Goal: Information Seeking & Learning: Learn about a topic

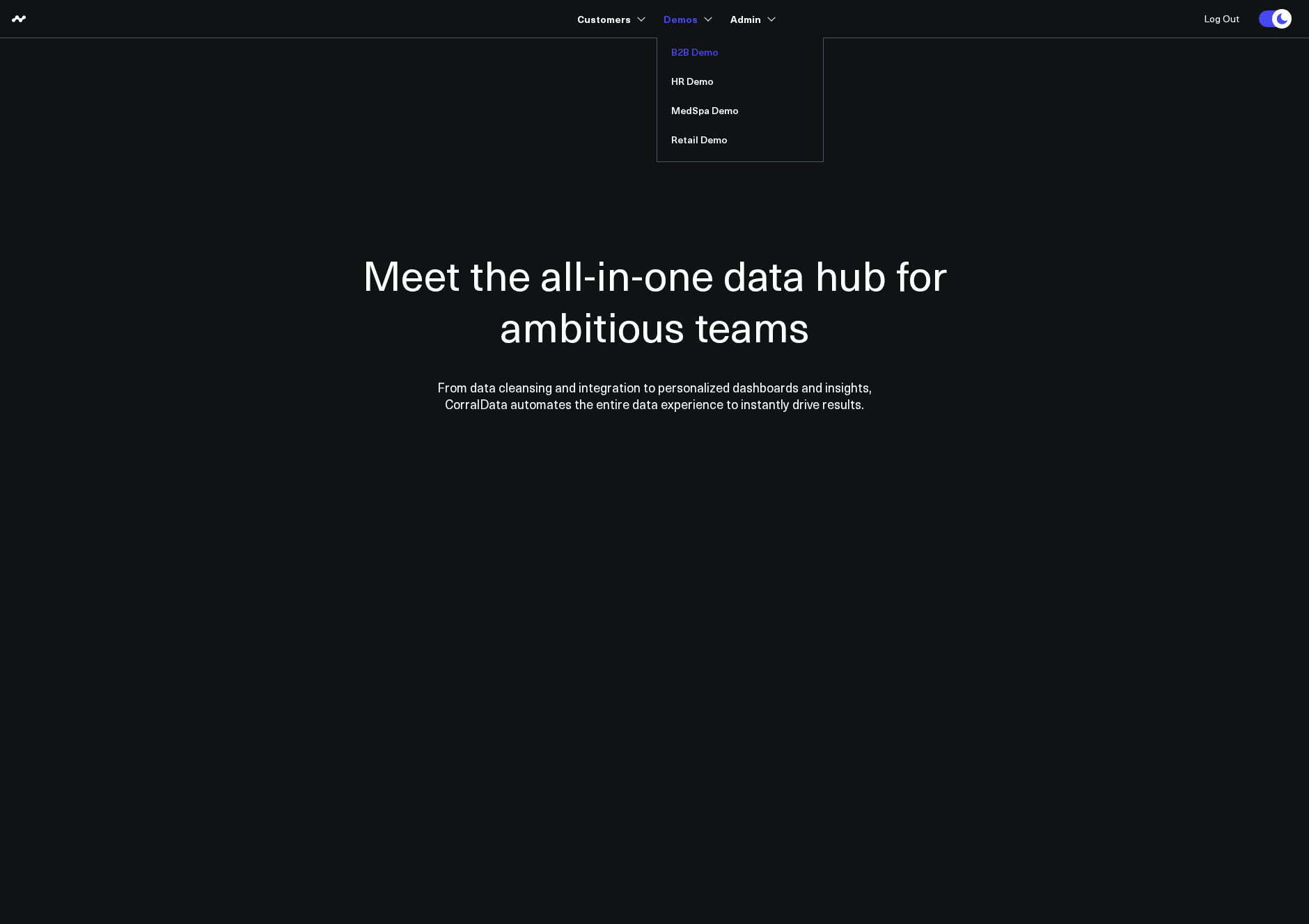
click at [692, 54] on link "B2B Demo" at bounding box center [740, 52] width 166 height 29
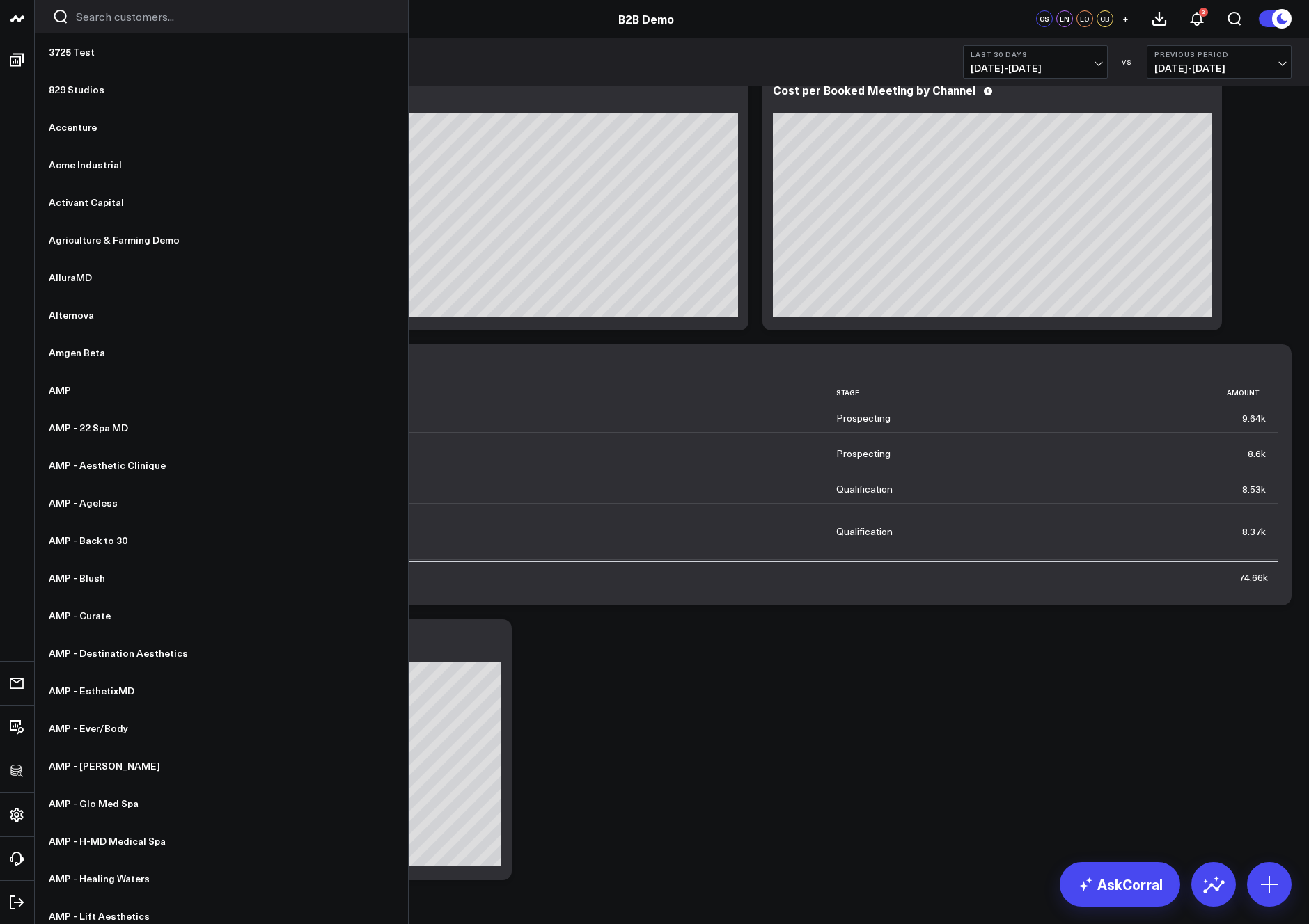
scroll to position [905, 0]
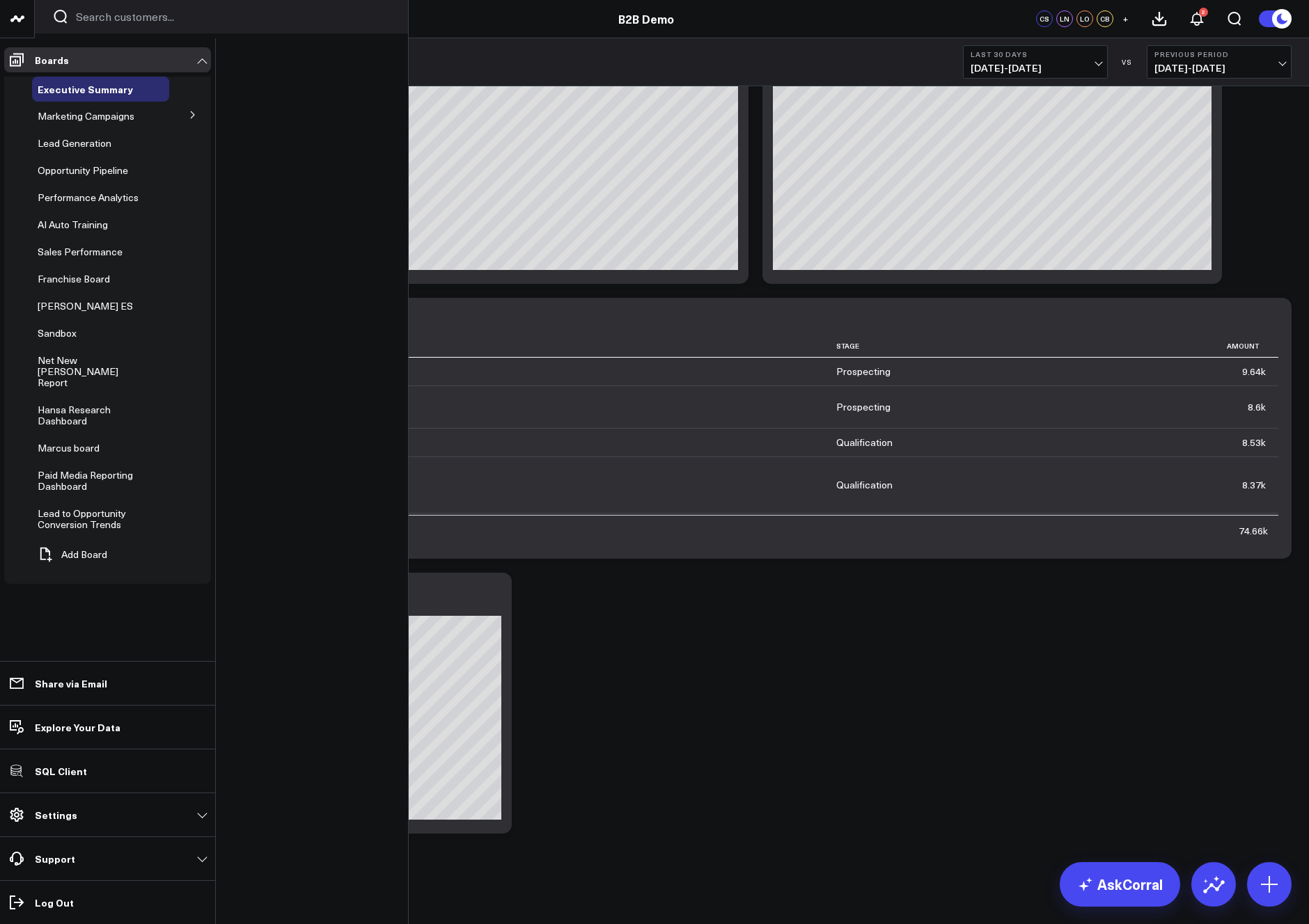
click at [78, 168] on span "Opportunity Pipeline" at bounding box center [82, 170] width 91 height 13
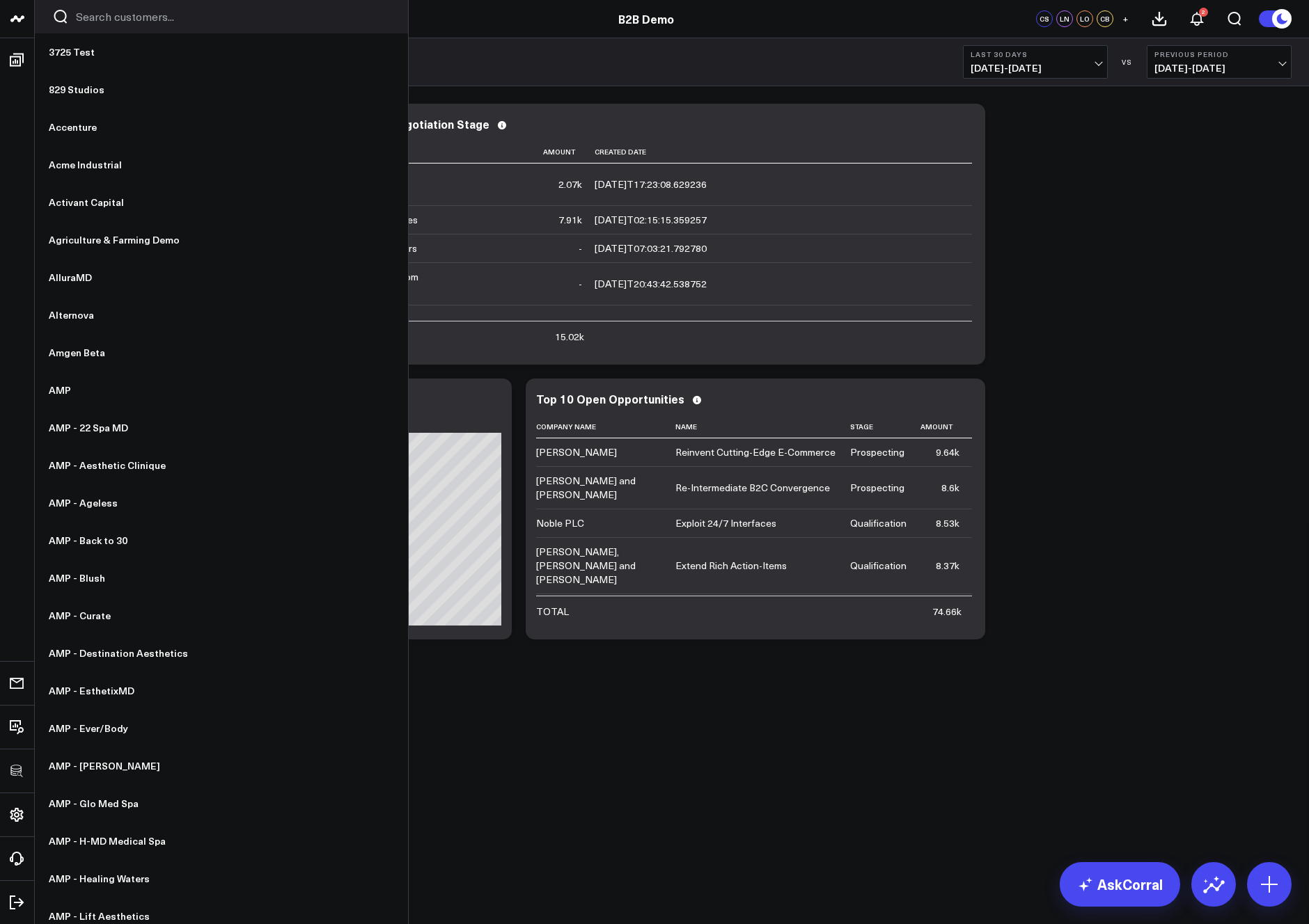
scroll to position [155, 0]
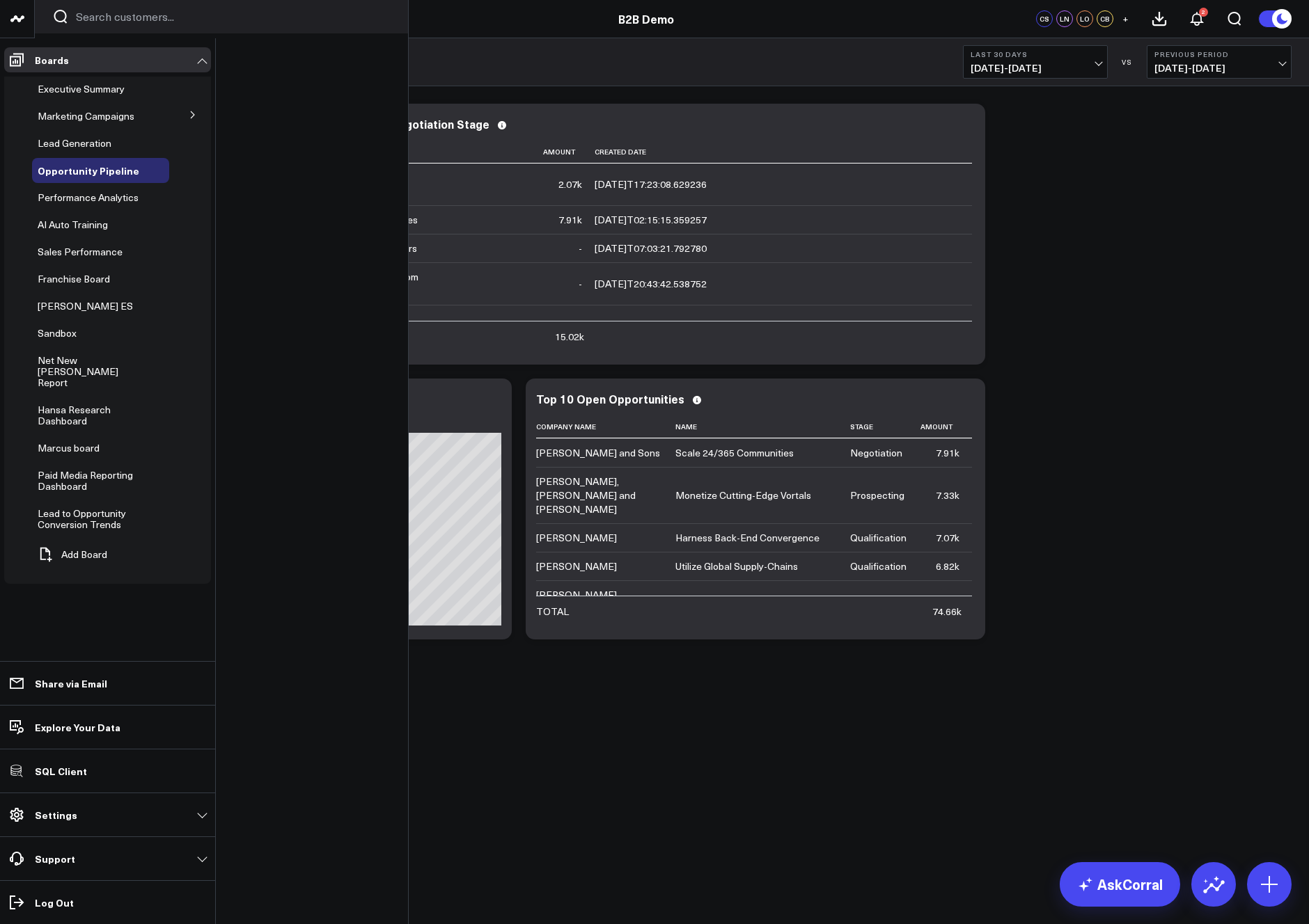
click at [66, 199] on span "Performance Analytics" at bounding box center [88, 198] width 101 height 13
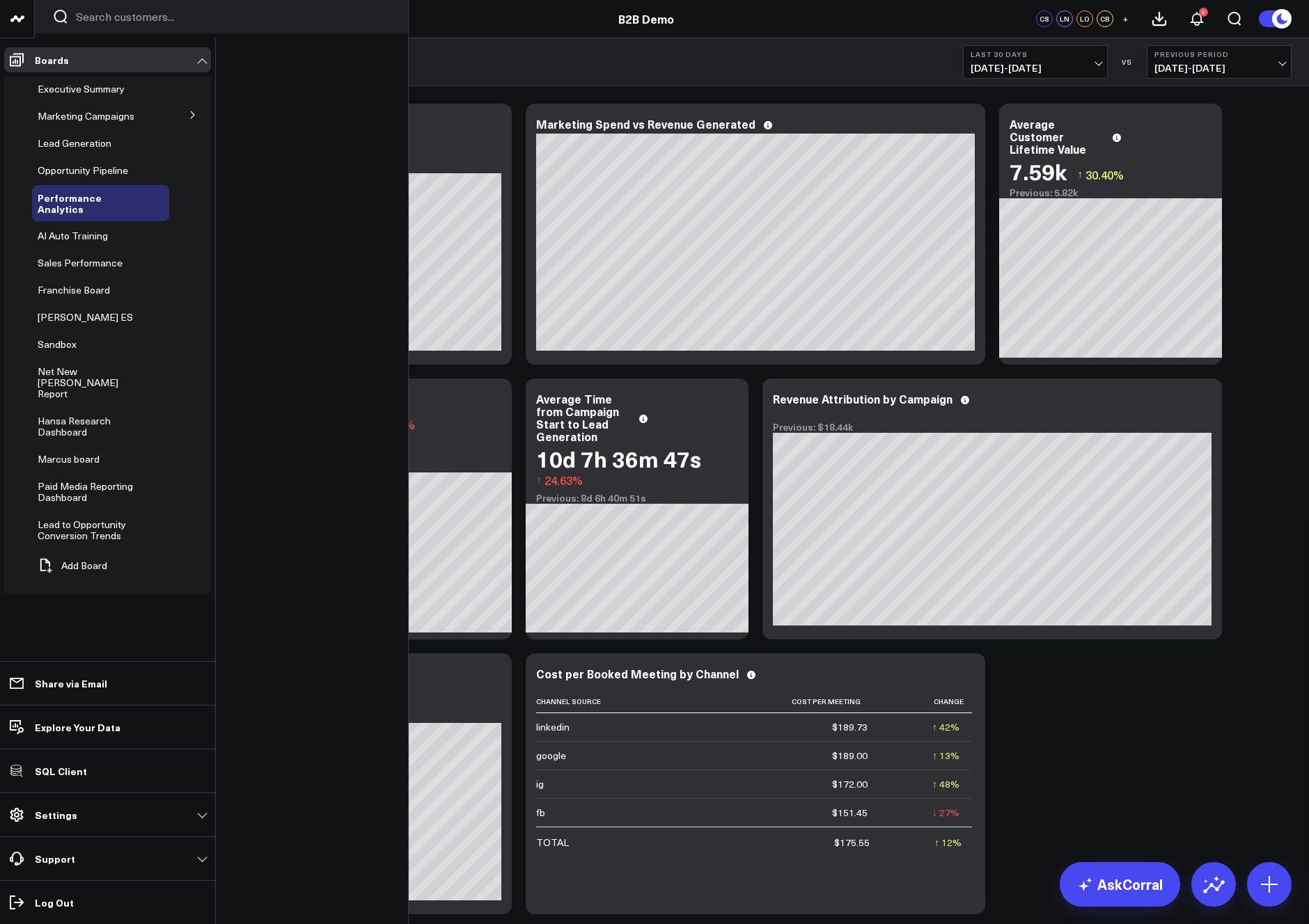
click at [58, 96] on div "Executive Summary" at bounding box center [100, 89] width 137 height 25
click at [59, 91] on span "Executive Summary" at bounding box center [81, 89] width 87 height 13
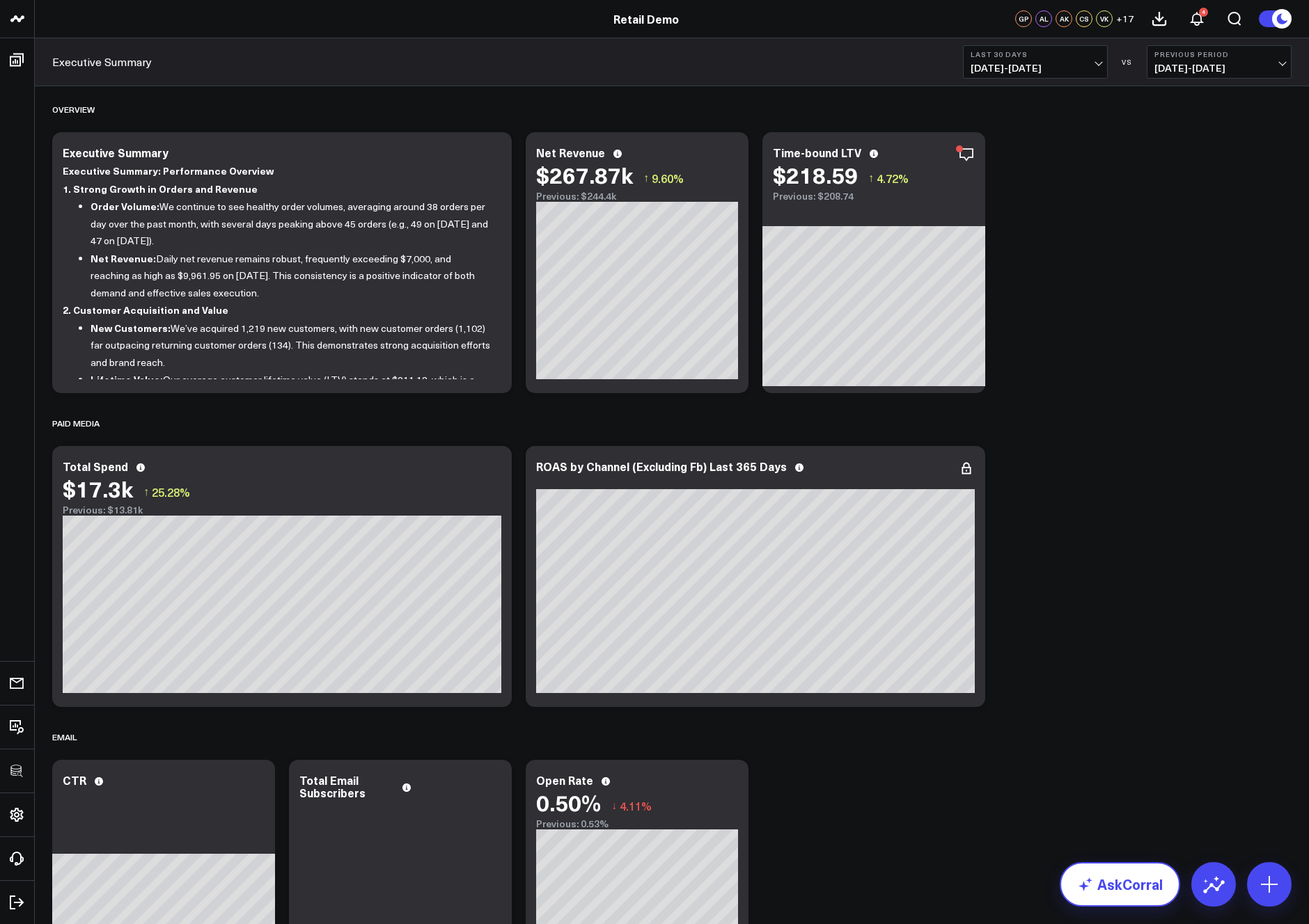
click at [1123, 882] on link "AskCorral" at bounding box center [1120, 884] width 121 height 45
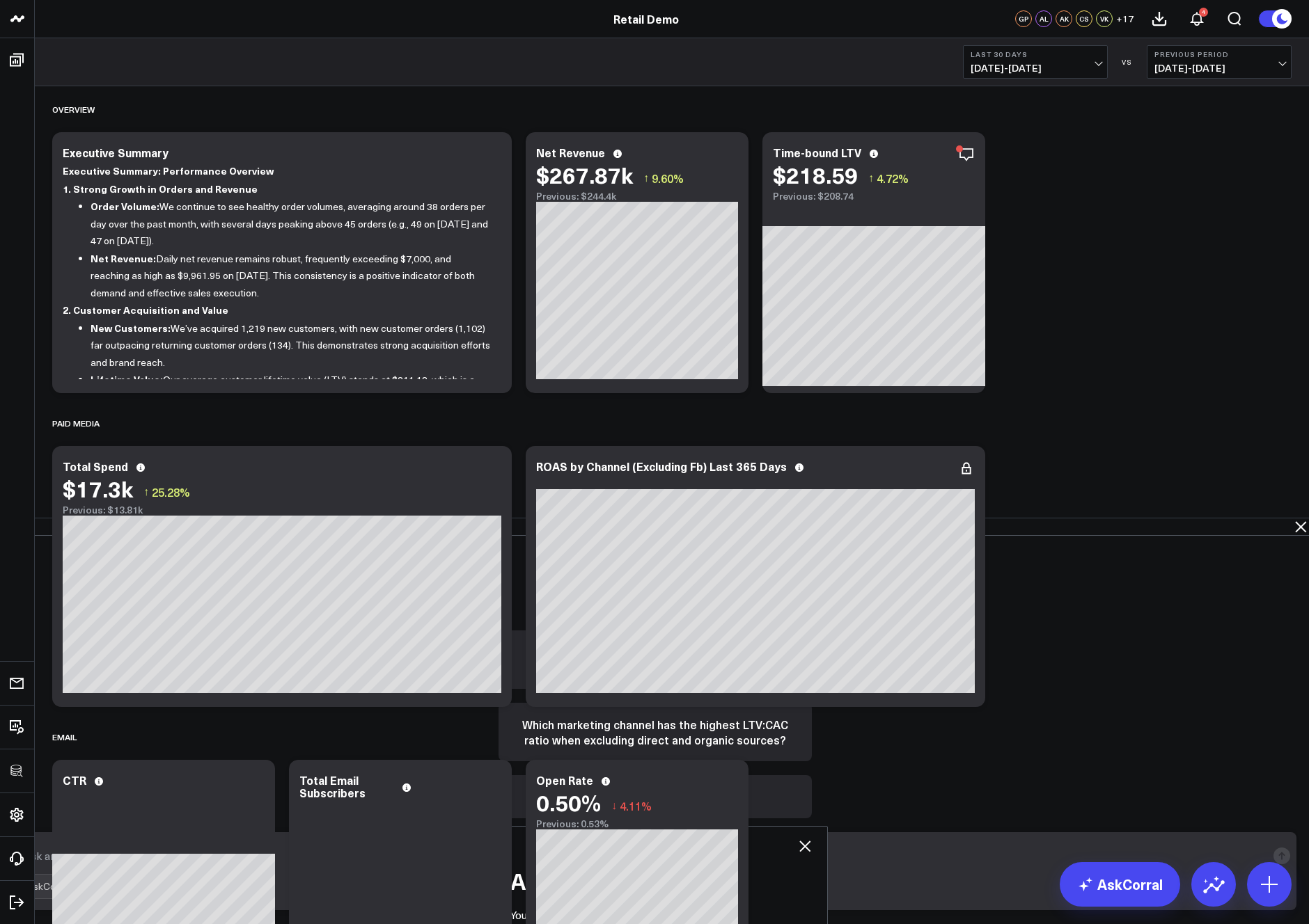
drag, startPoint x: 950, startPoint y: 867, endPoint x: 959, endPoint y: 862, distance: 10.3
click at [951, 866] on textarea at bounding box center [643, 855] width 1247 height 25
type textarea "what are my top sources of revenue?"
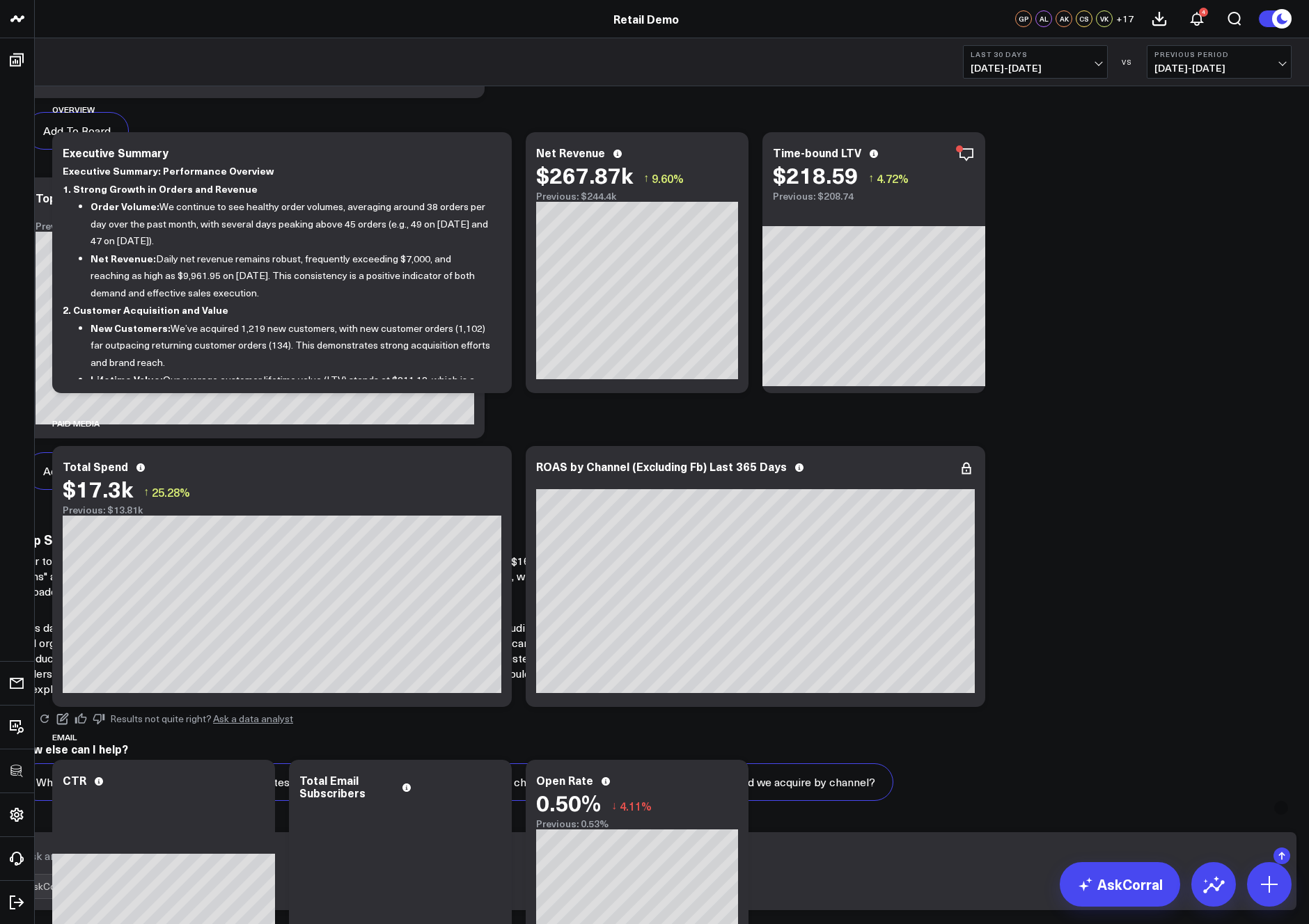
scroll to position [930, 0]
click at [129, 490] on button "Add To Board" at bounding box center [77, 471] width 104 height 38
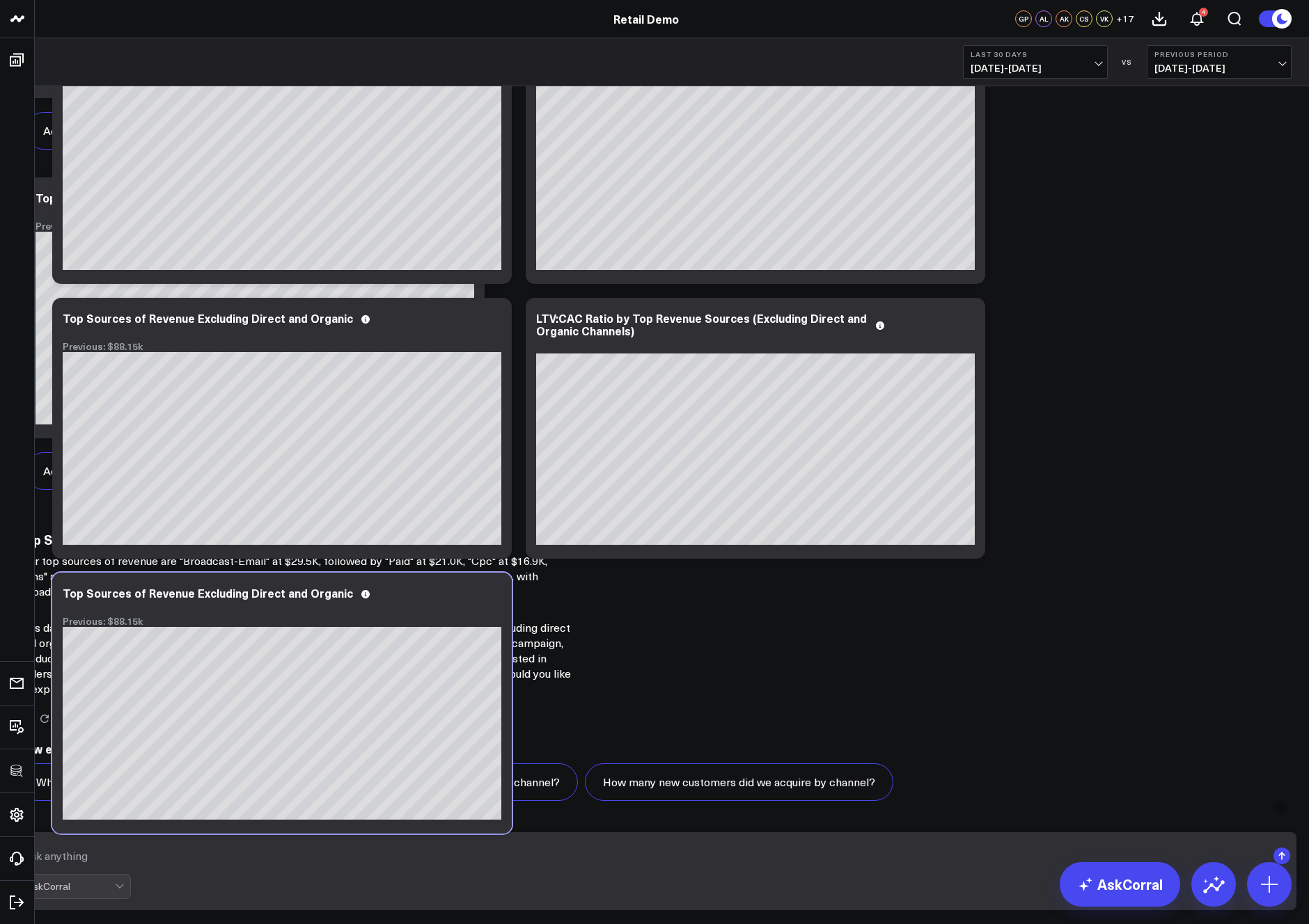
scroll to position [1107, 0]
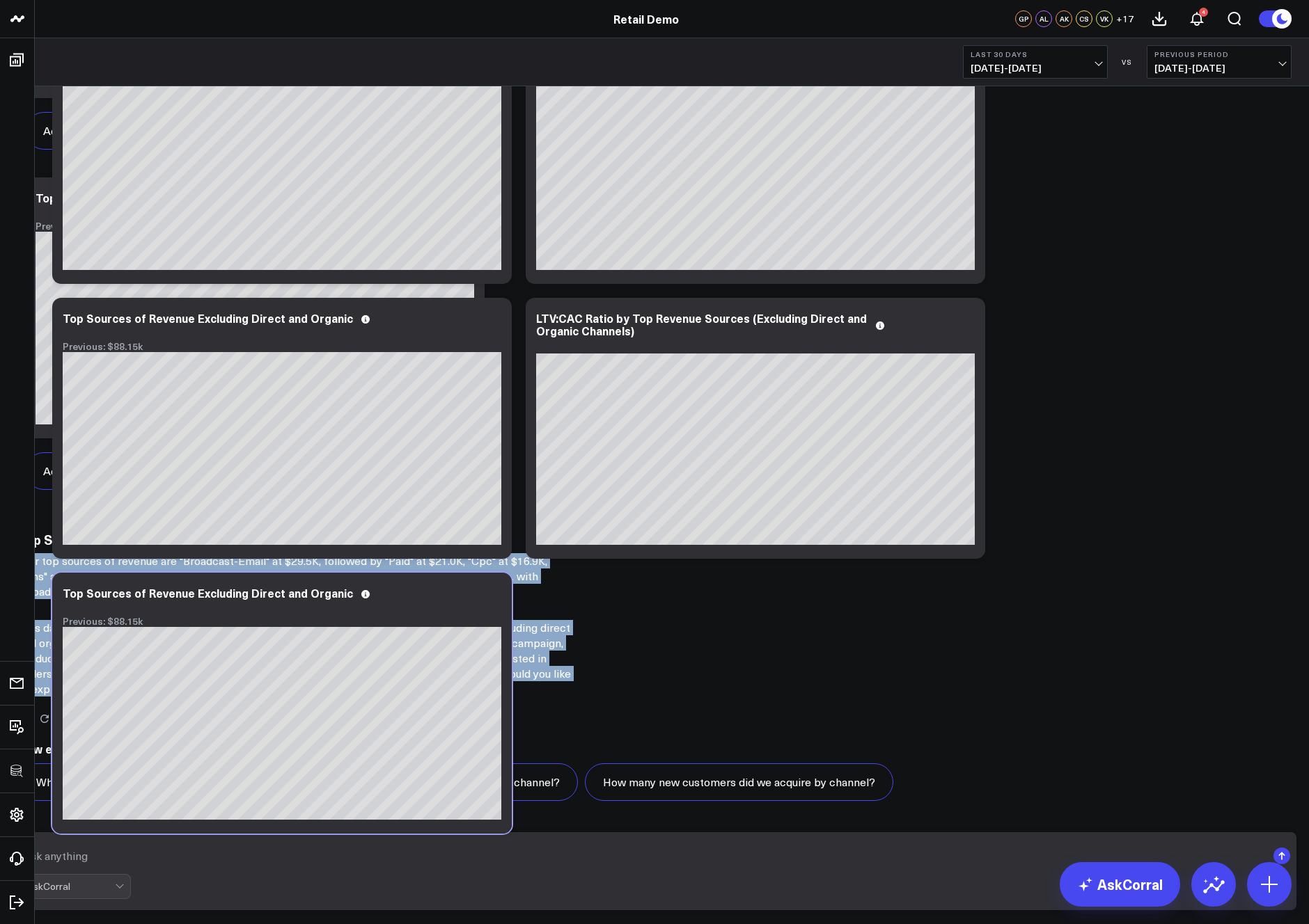
drag, startPoint x: 670, startPoint y: 540, endPoint x: 997, endPoint y: 665, distance: 350.1
click at [575, 665] on p "This data was sourced from your marketing campaigns and performance records, sp…" at bounding box center [296, 659] width 557 height 77
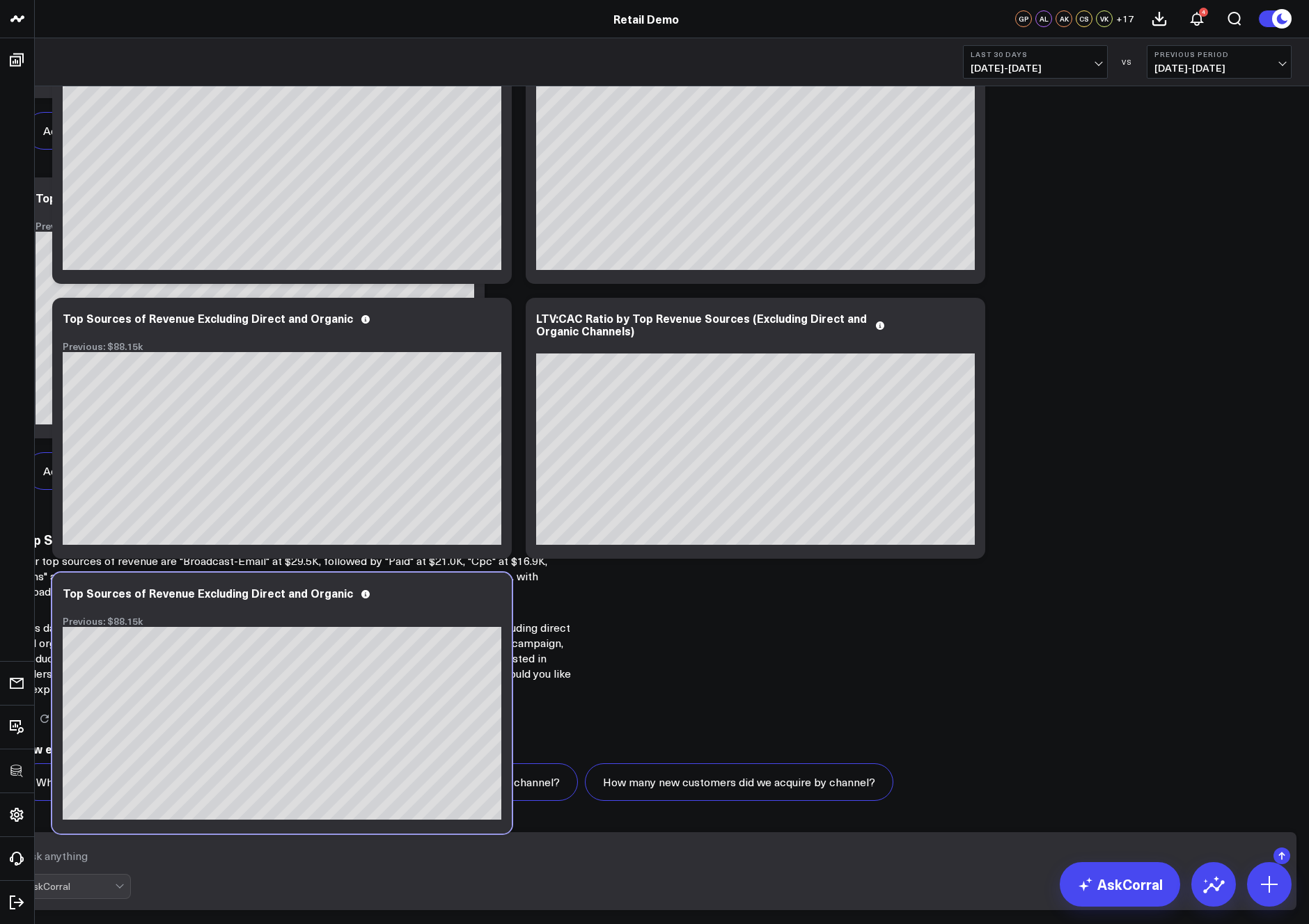
click at [825, 859] on textarea at bounding box center [643, 855] width 1247 height 25
type textarea "what is my ltv:cac for these channels?"
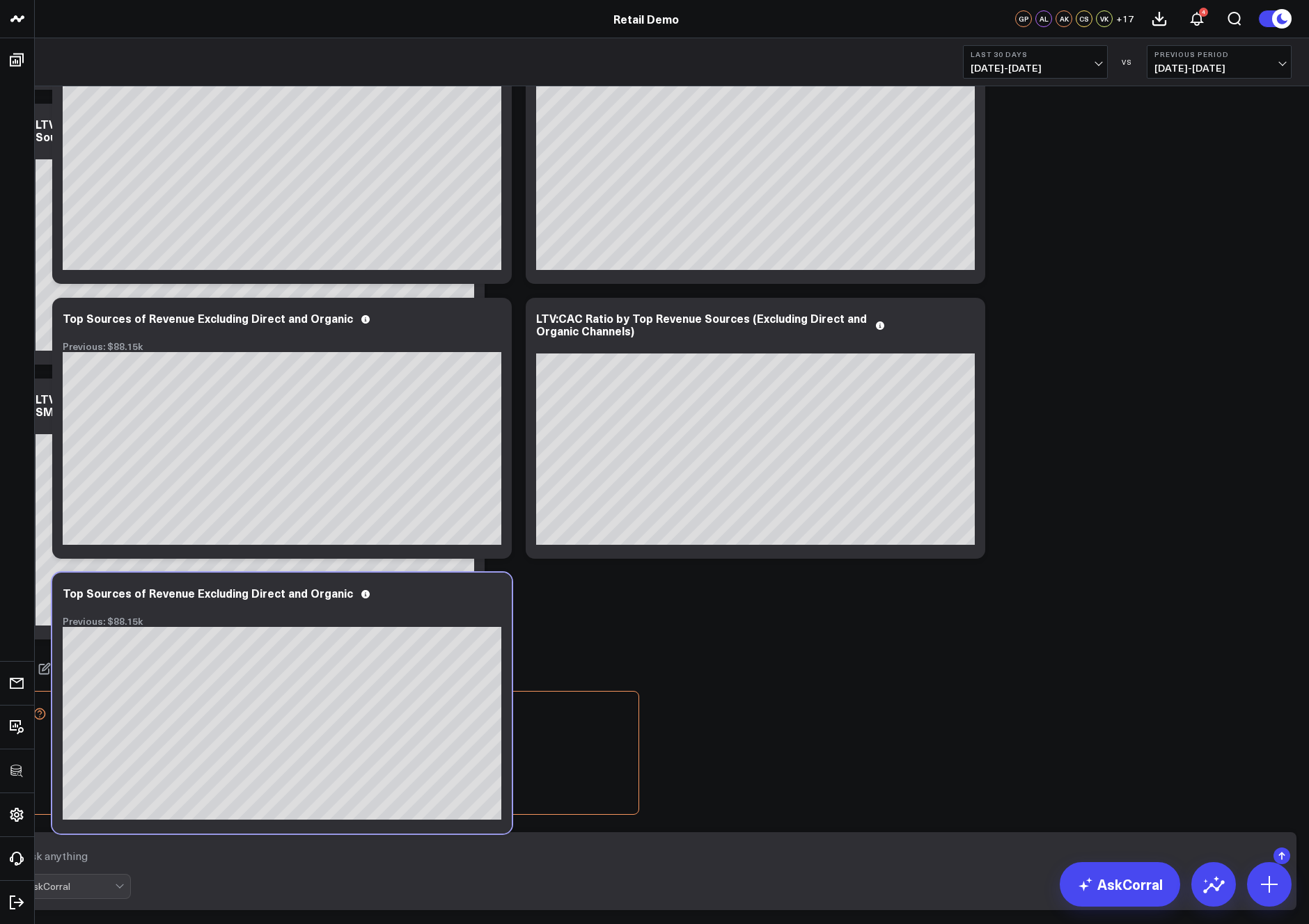
scroll to position [2051, 0]
click at [268, 781] on button "Answer this question via AskCorral" at bounding box center [163, 767] width 211 height 38
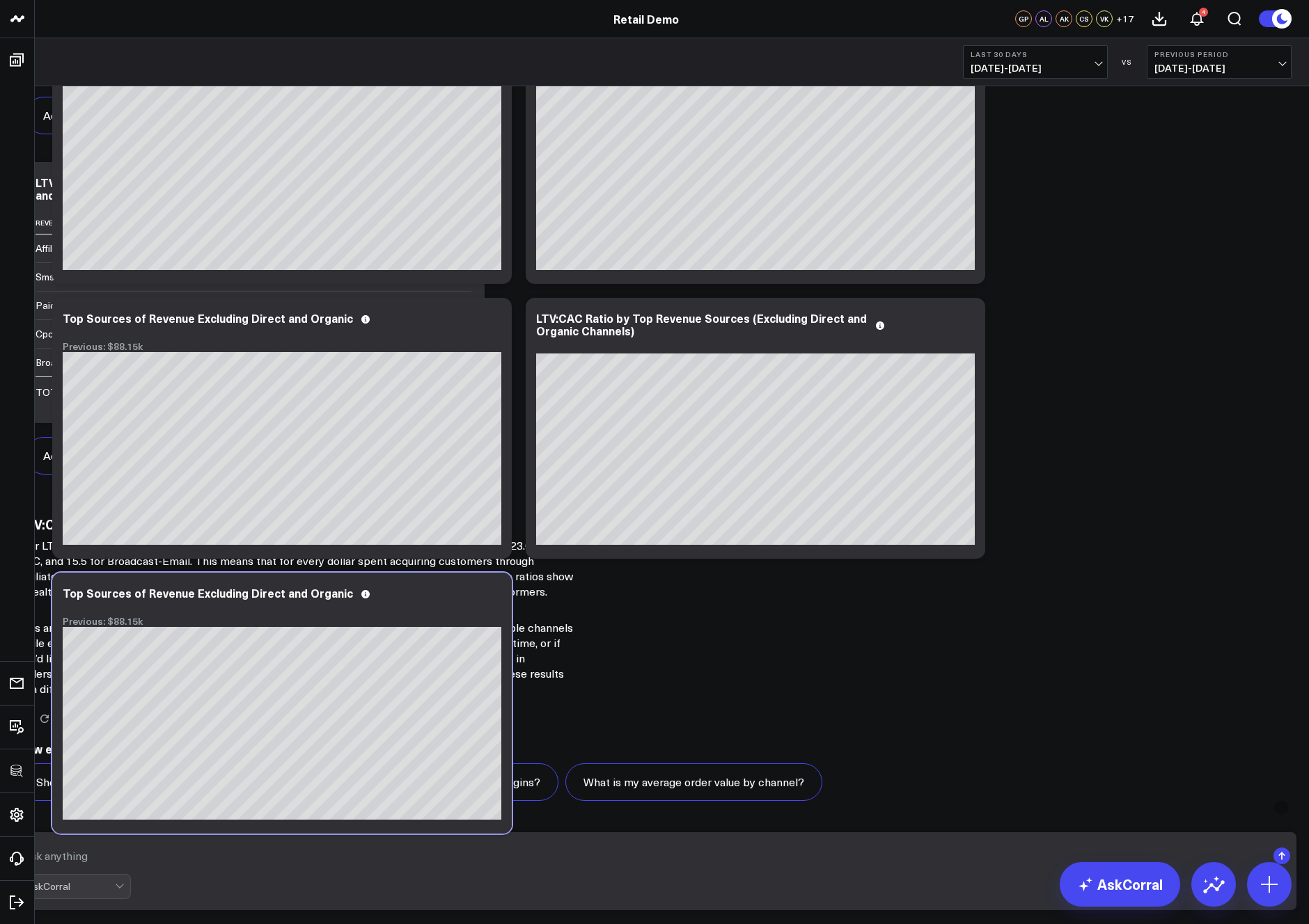
scroll to position [2823, 0]
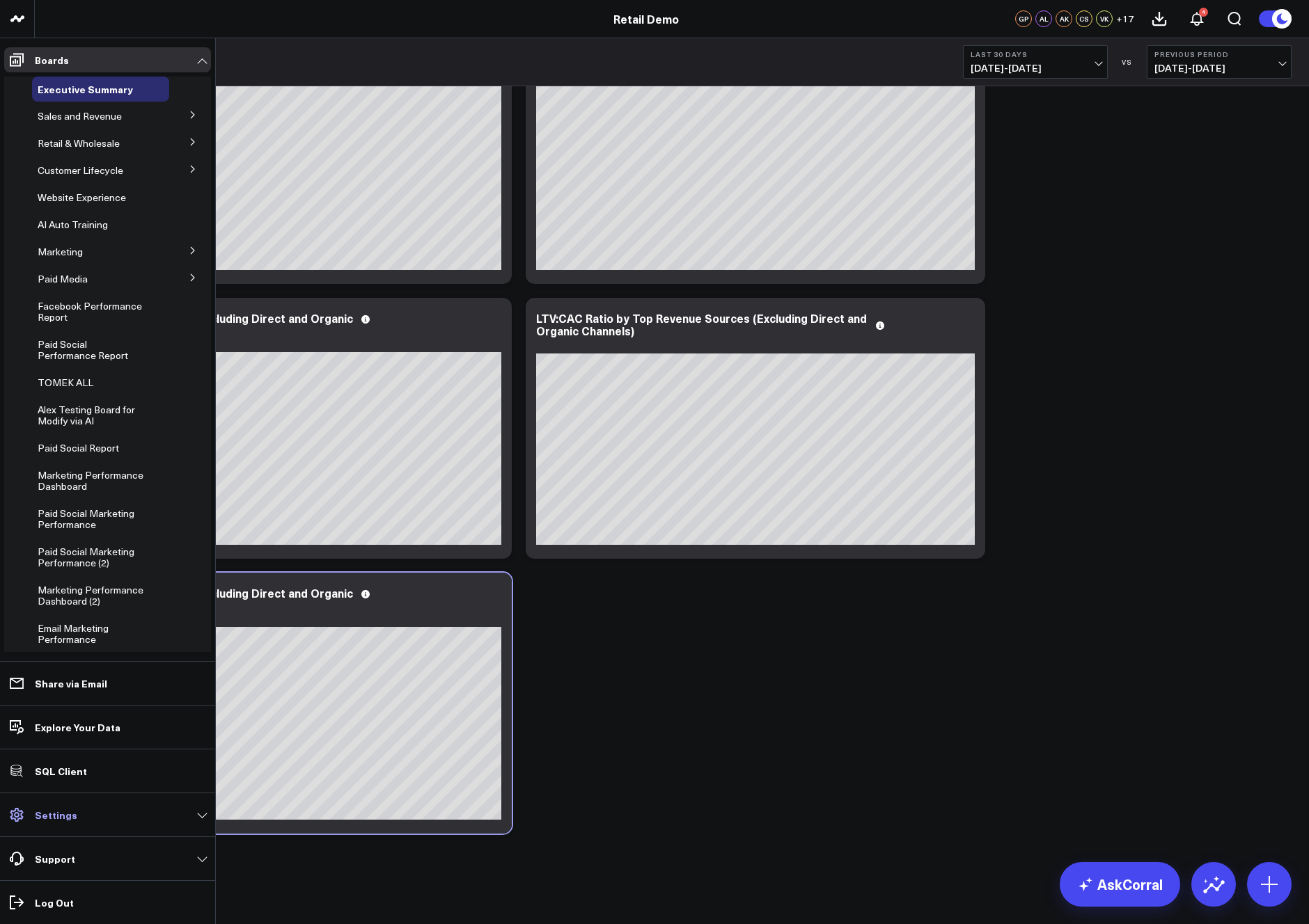
click at [59, 814] on p "Settings" at bounding box center [56, 815] width 42 height 11
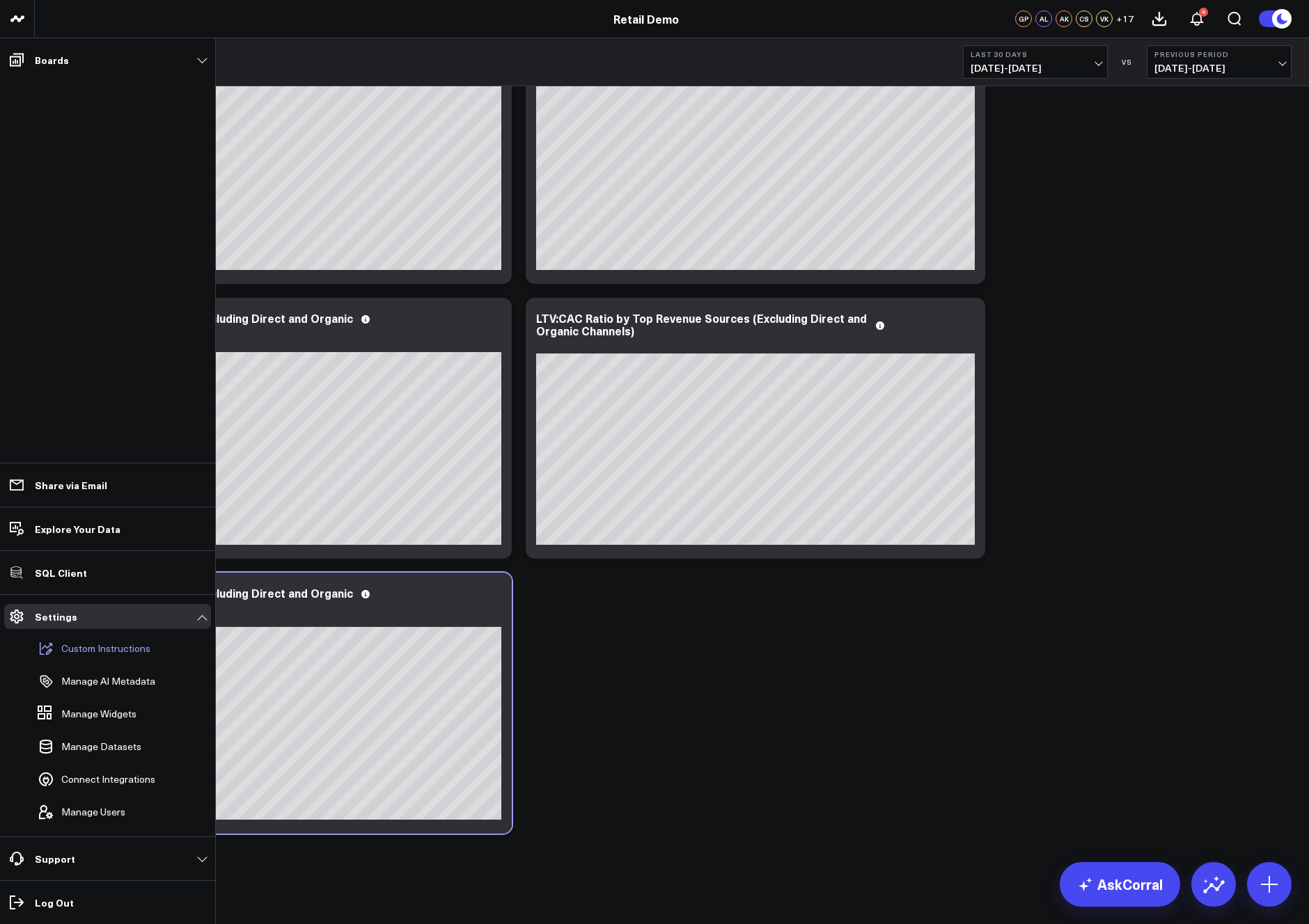
click at [90, 654] on p "Custom Instructions" at bounding box center [105, 649] width 89 height 11
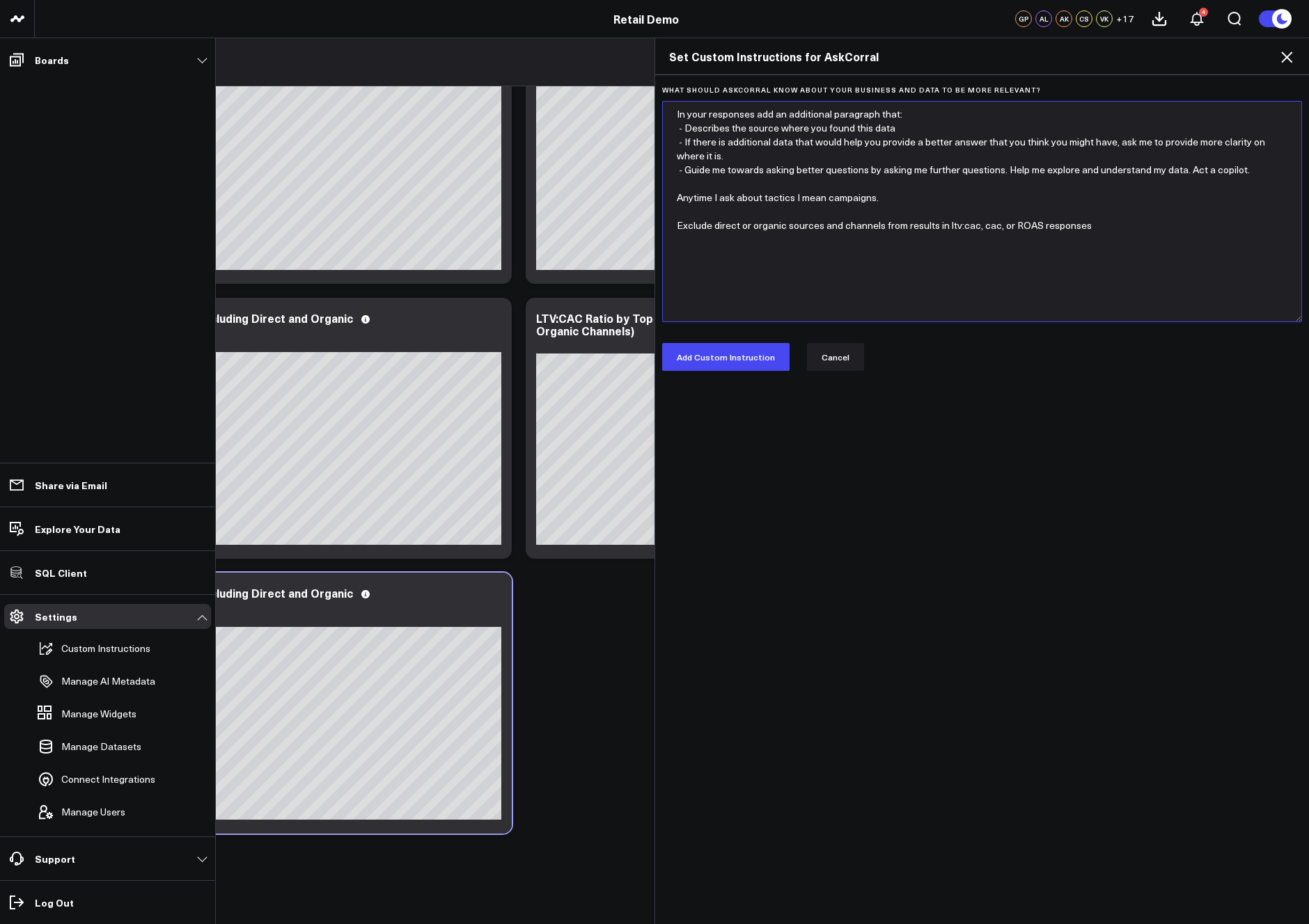
click at [1116, 236] on textarea "In your responses add an additional paragraph that: - Describes the source wher…" at bounding box center [982, 211] width 640 height 221
type textarea "In your responses add an additional paragraph that: - Describes the source wher…"
click at [825, 358] on button "Cancel" at bounding box center [835, 357] width 57 height 28
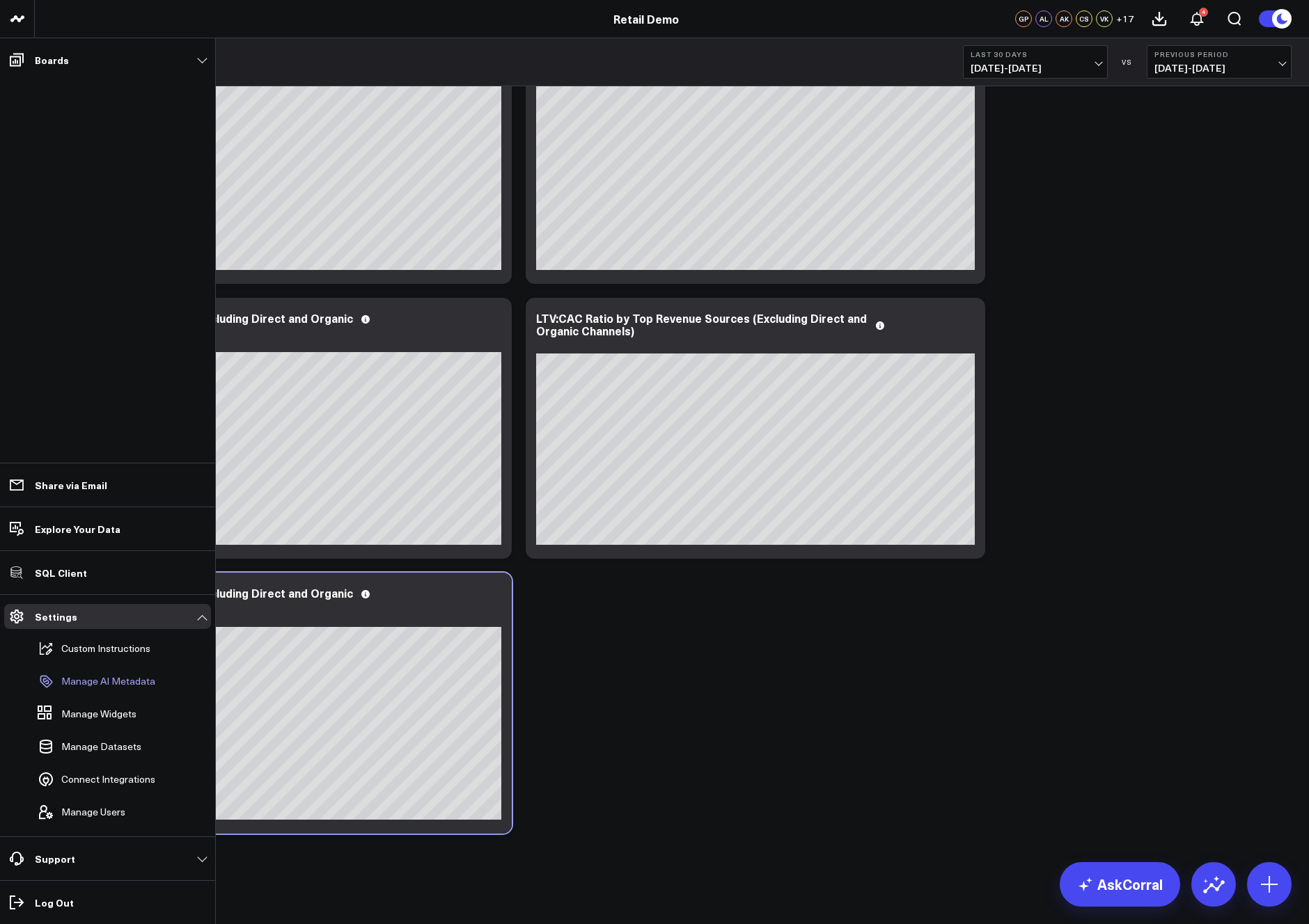
click at [92, 680] on p "Manage AI Metadata" at bounding box center [108, 682] width 94 height 11
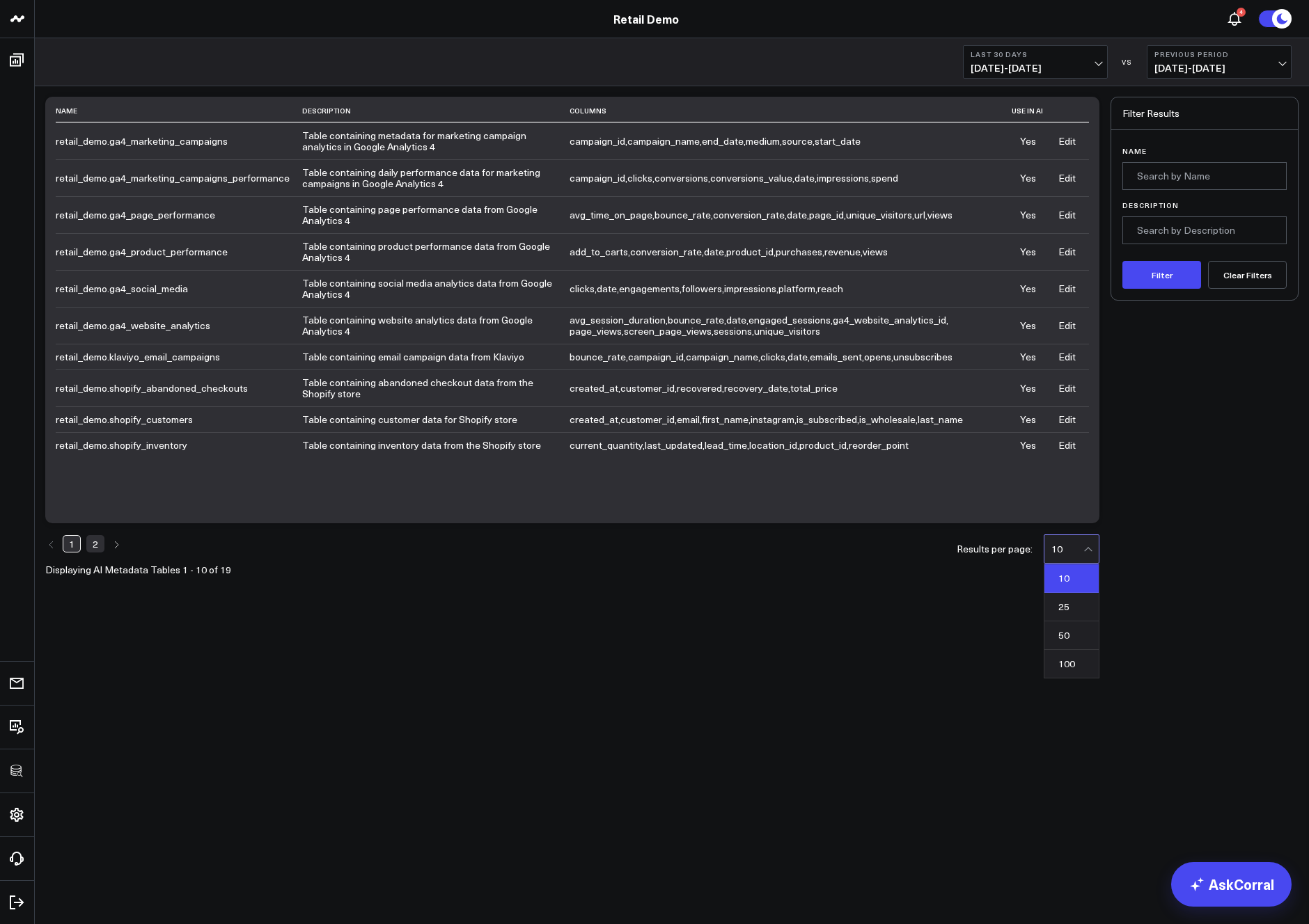
click at [1082, 558] on div "10" at bounding box center [1067, 549] width 32 height 28
click at [1071, 628] on div "50" at bounding box center [1071, 635] width 55 height 29
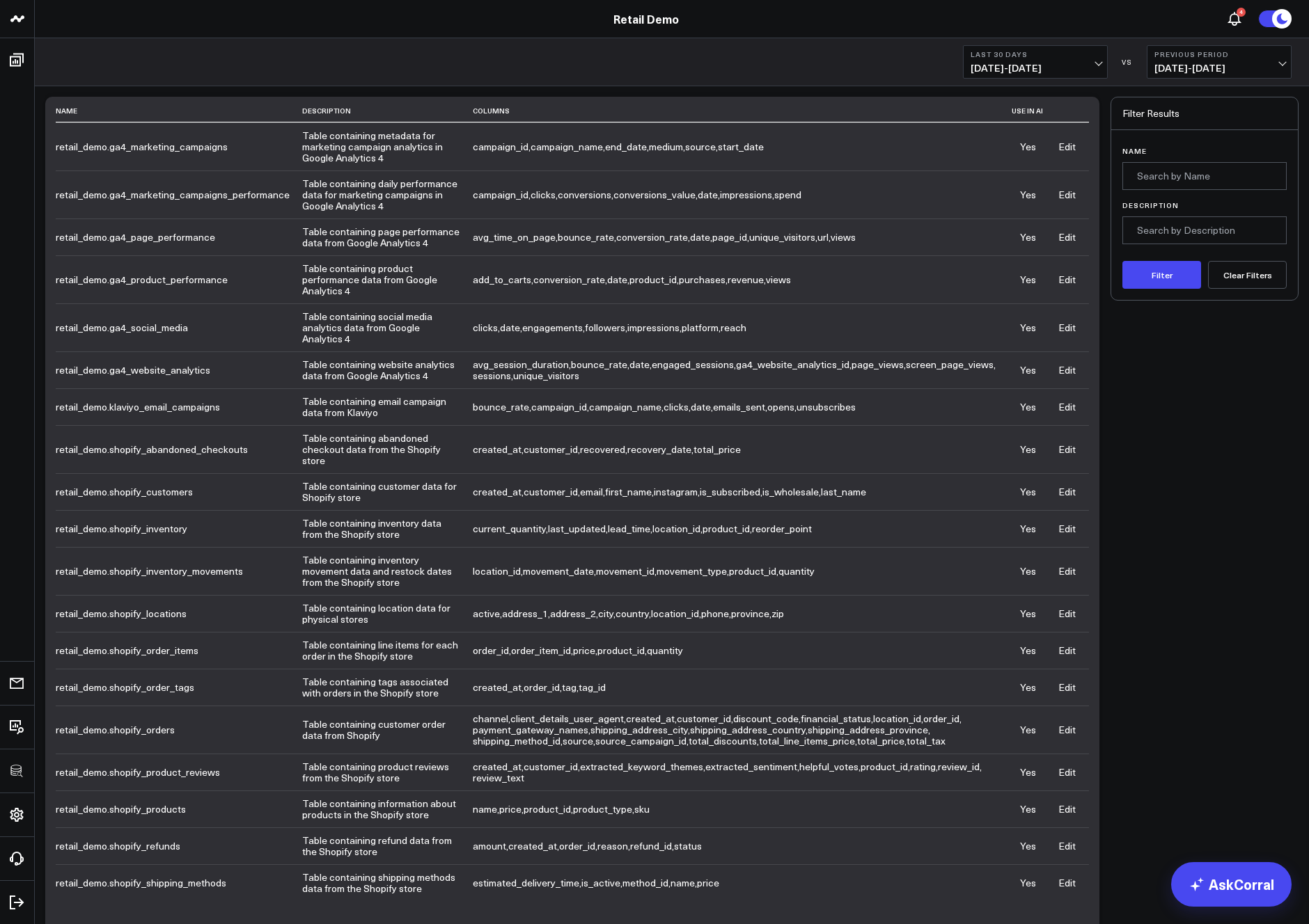
click at [1070, 732] on link "Edit" at bounding box center [1066, 730] width 17 height 13
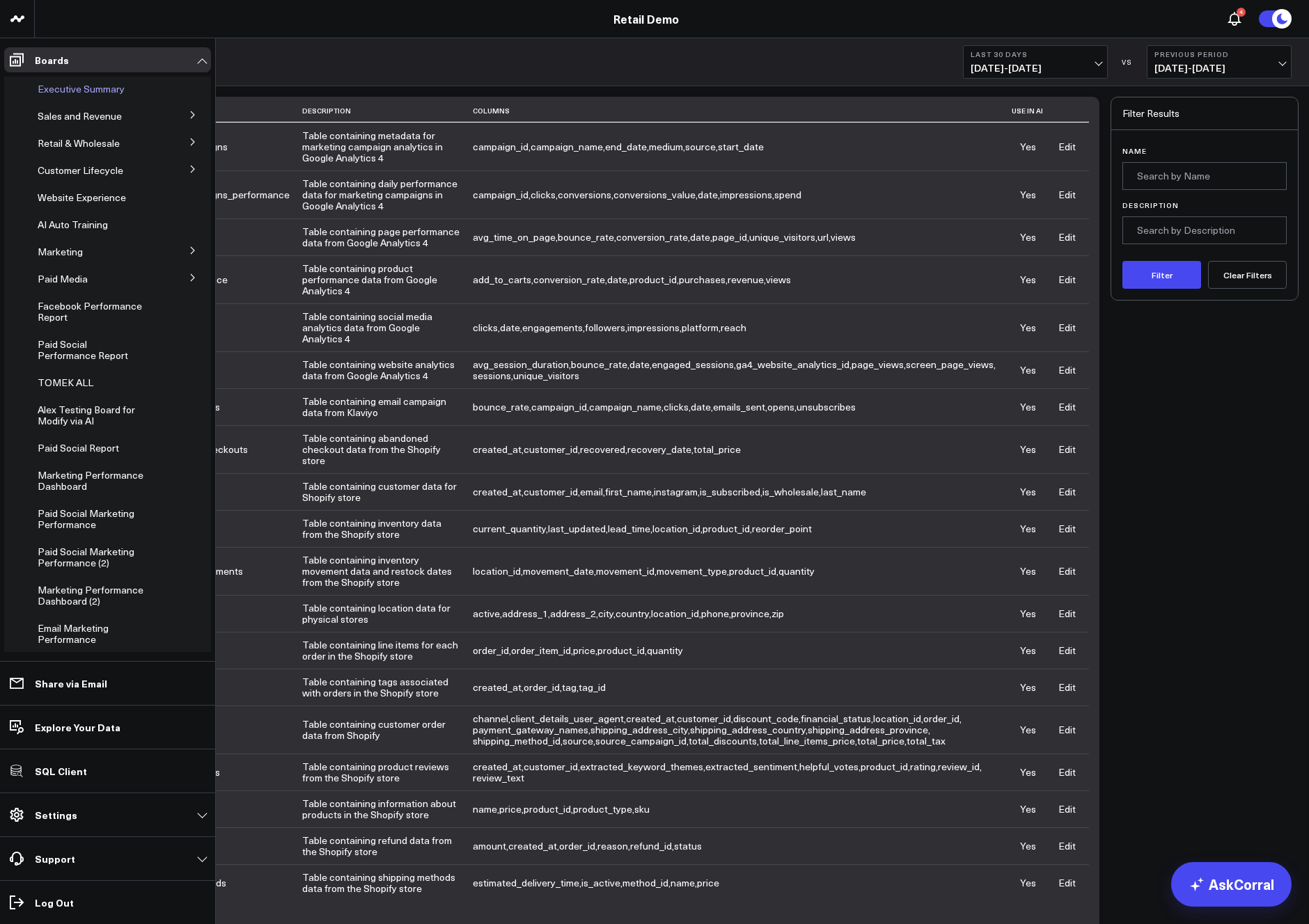
click at [71, 88] on span "Executive Summary" at bounding box center [81, 89] width 87 height 13
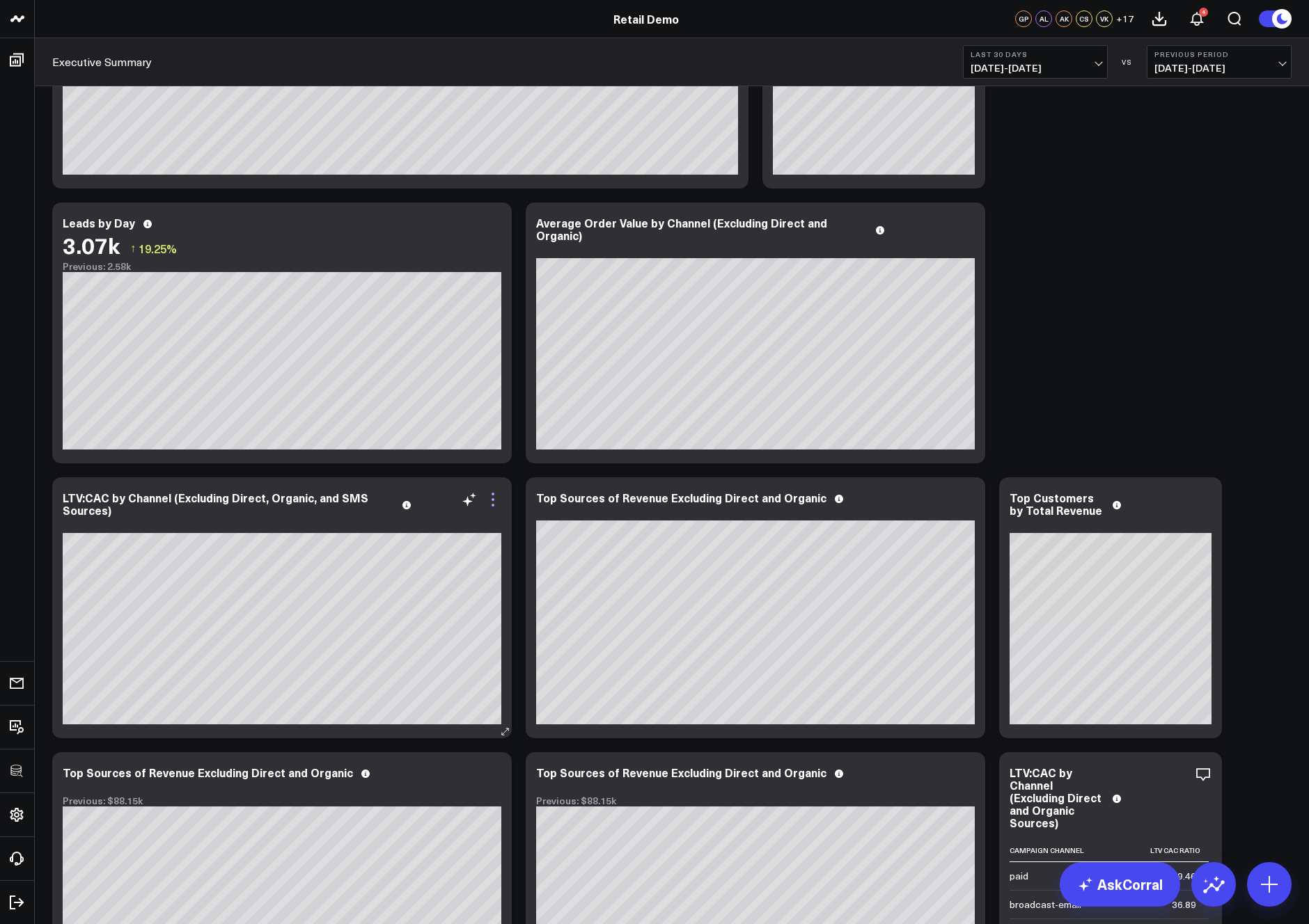
scroll to position [1155, 0]
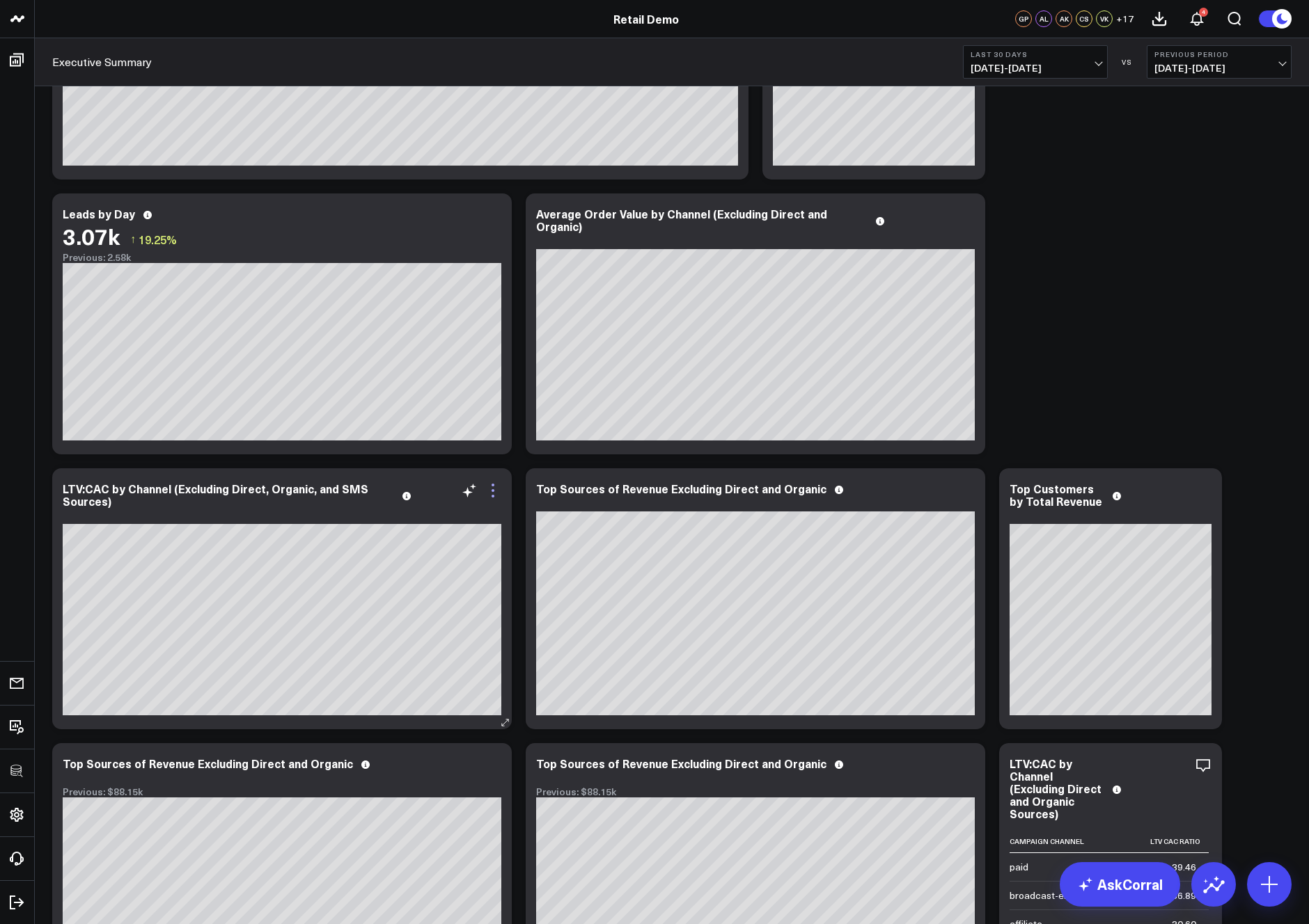
click at [494, 489] on icon at bounding box center [492, 491] width 16 height 16
click at [492, 494] on icon at bounding box center [492, 491] width 16 height 16
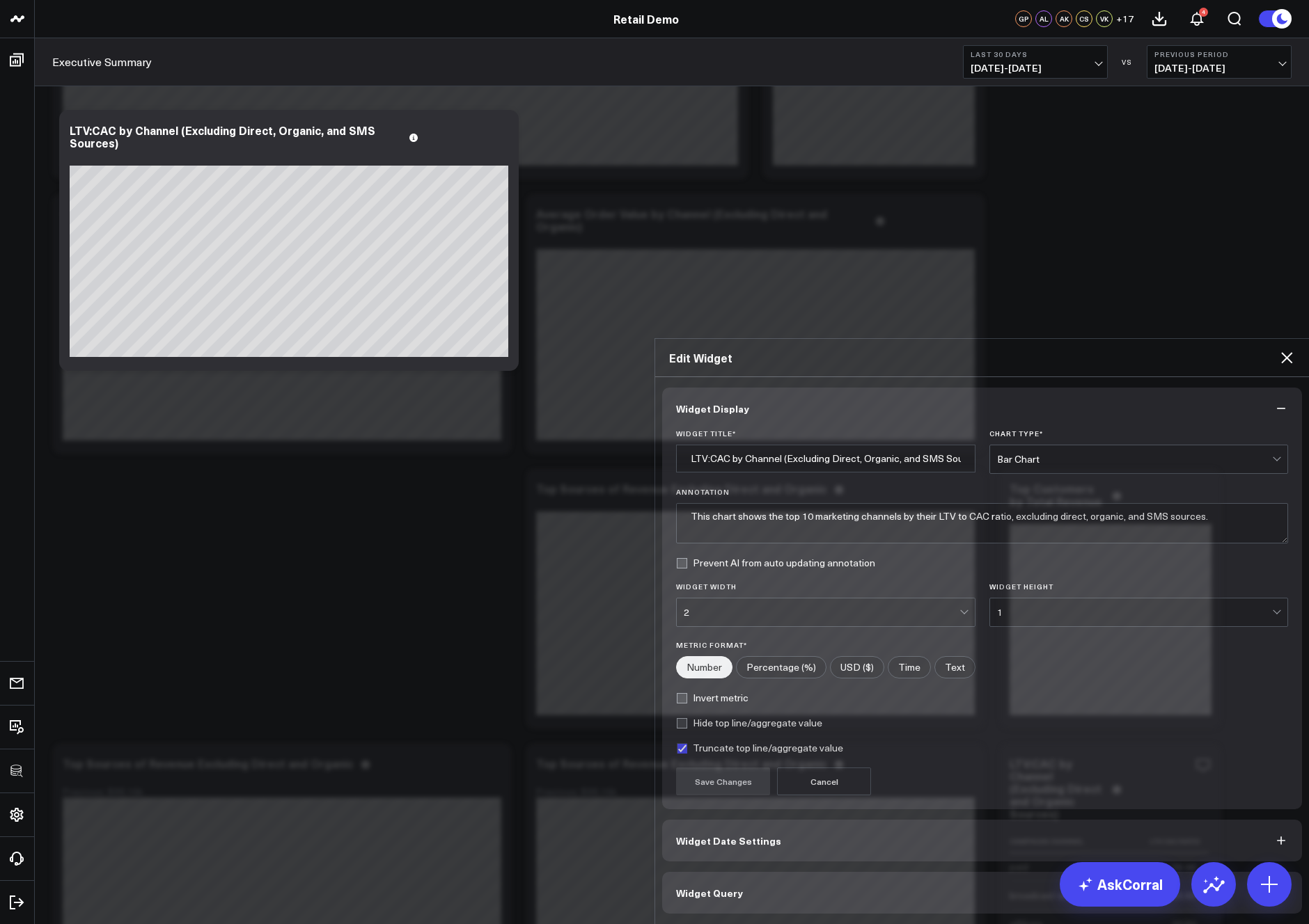
click at [795, 872] on button "Widget Query" at bounding box center [982, 892] width 640 height 42
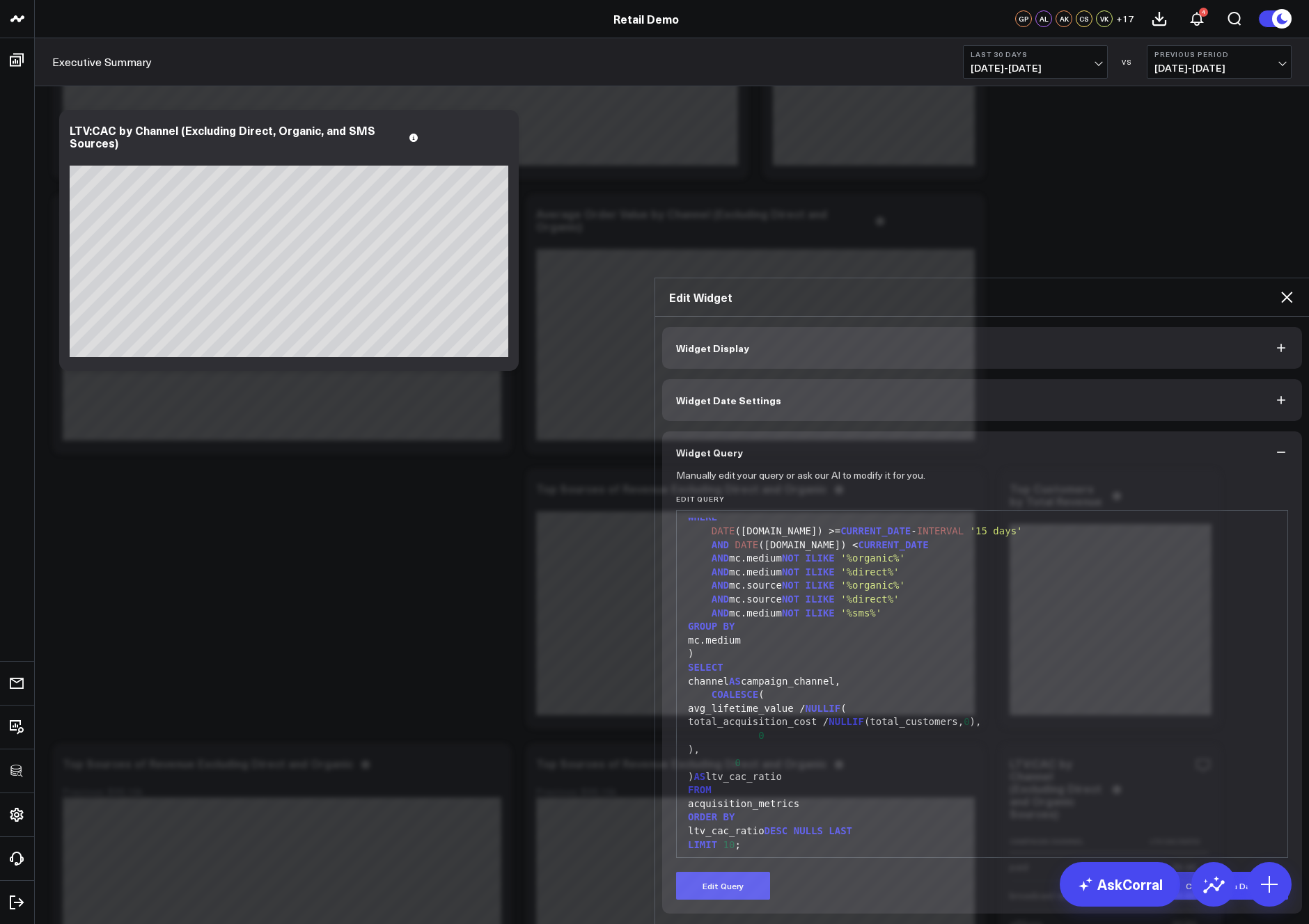
scroll to position [437, 0]
click at [1284, 289] on icon at bounding box center [1287, 297] width 16 height 16
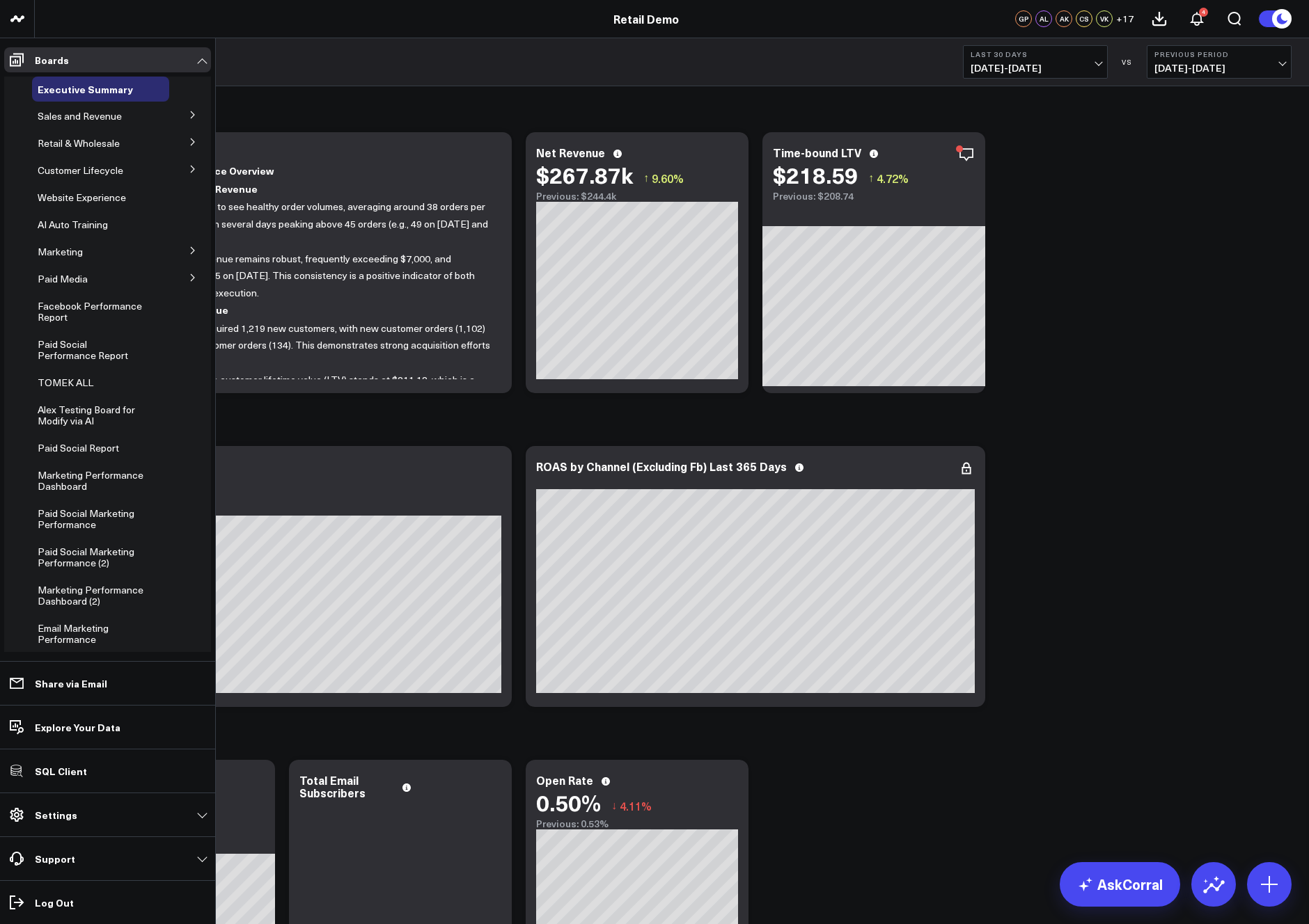
click at [92, 115] on span "Sales and Revenue" at bounding box center [79, 116] width 84 height 13
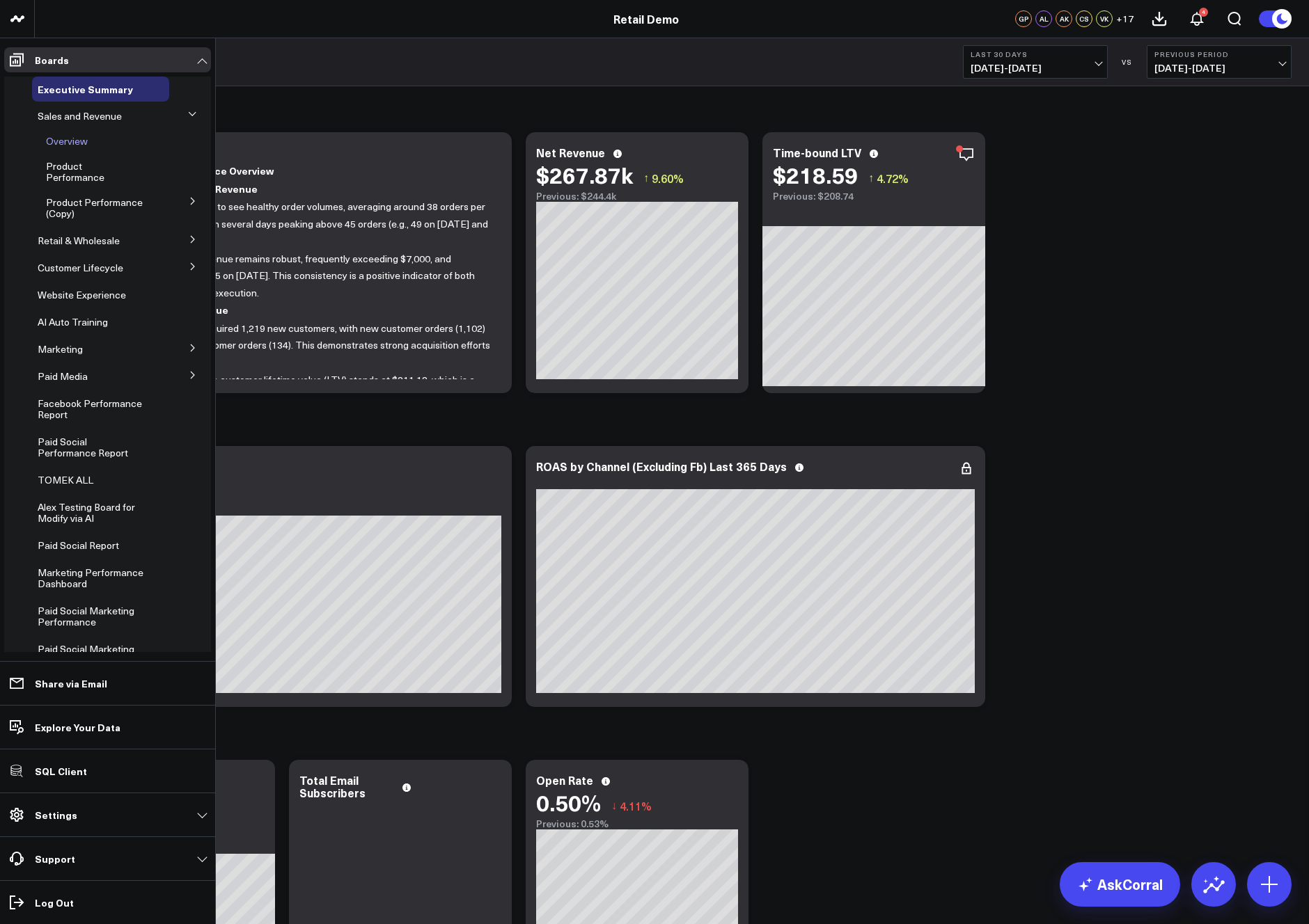
click at [58, 144] on span "Overview" at bounding box center [66, 141] width 42 height 13
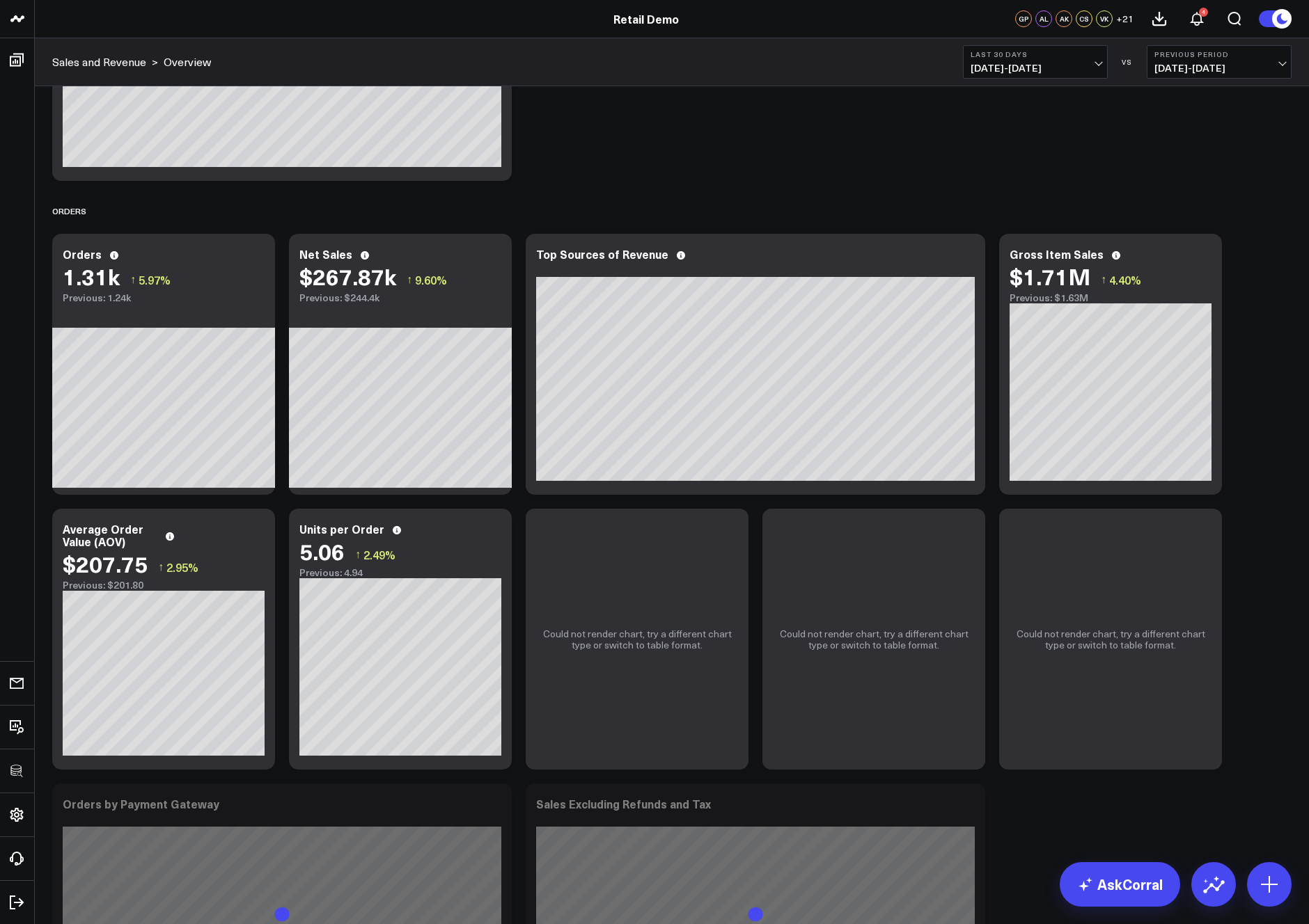
scroll to position [391, 0]
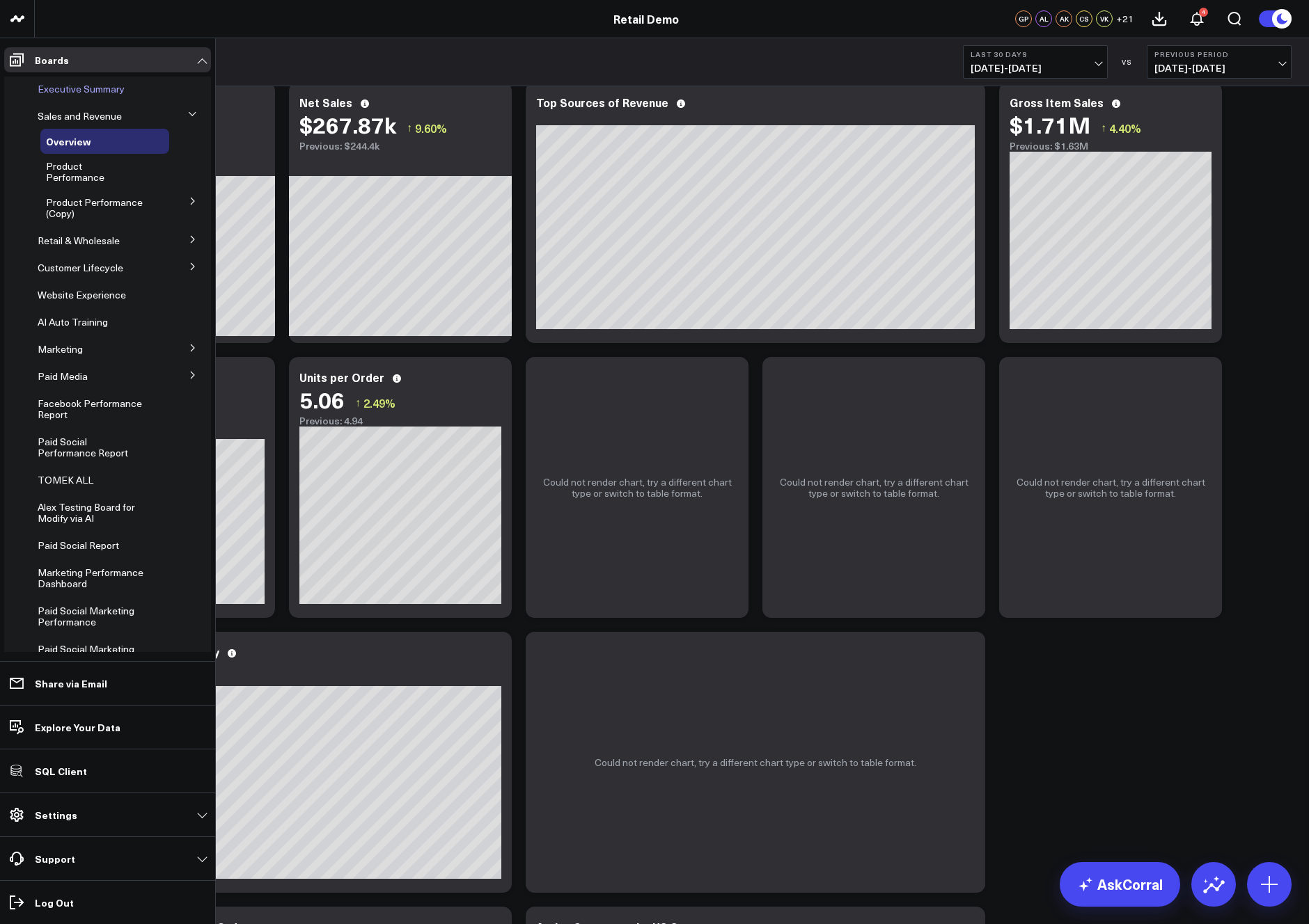
click at [73, 83] on span "Executive Summary" at bounding box center [81, 89] width 87 height 13
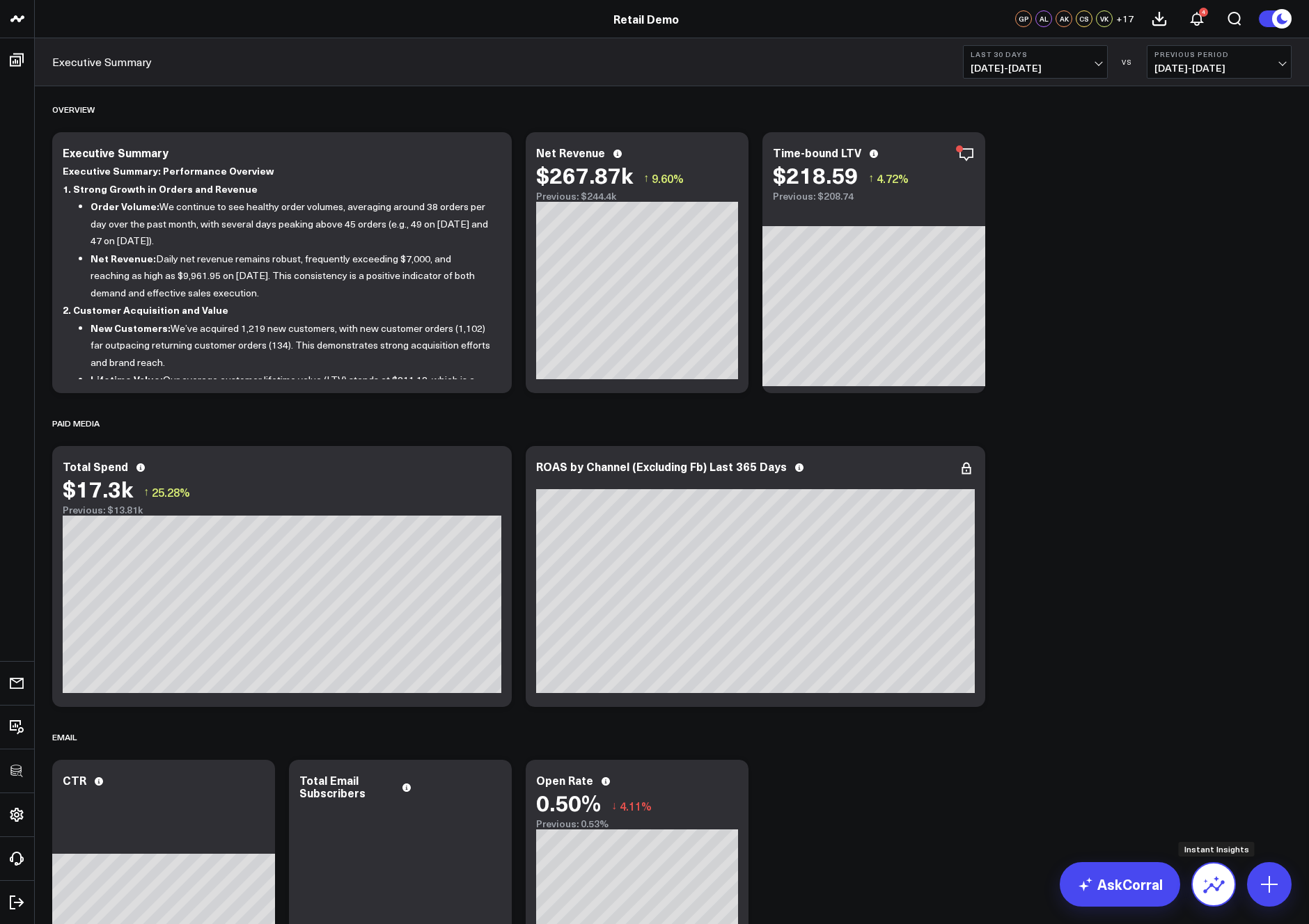
click at [1214, 886] on icon at bounding box center [1213, 887] width 21 height 13
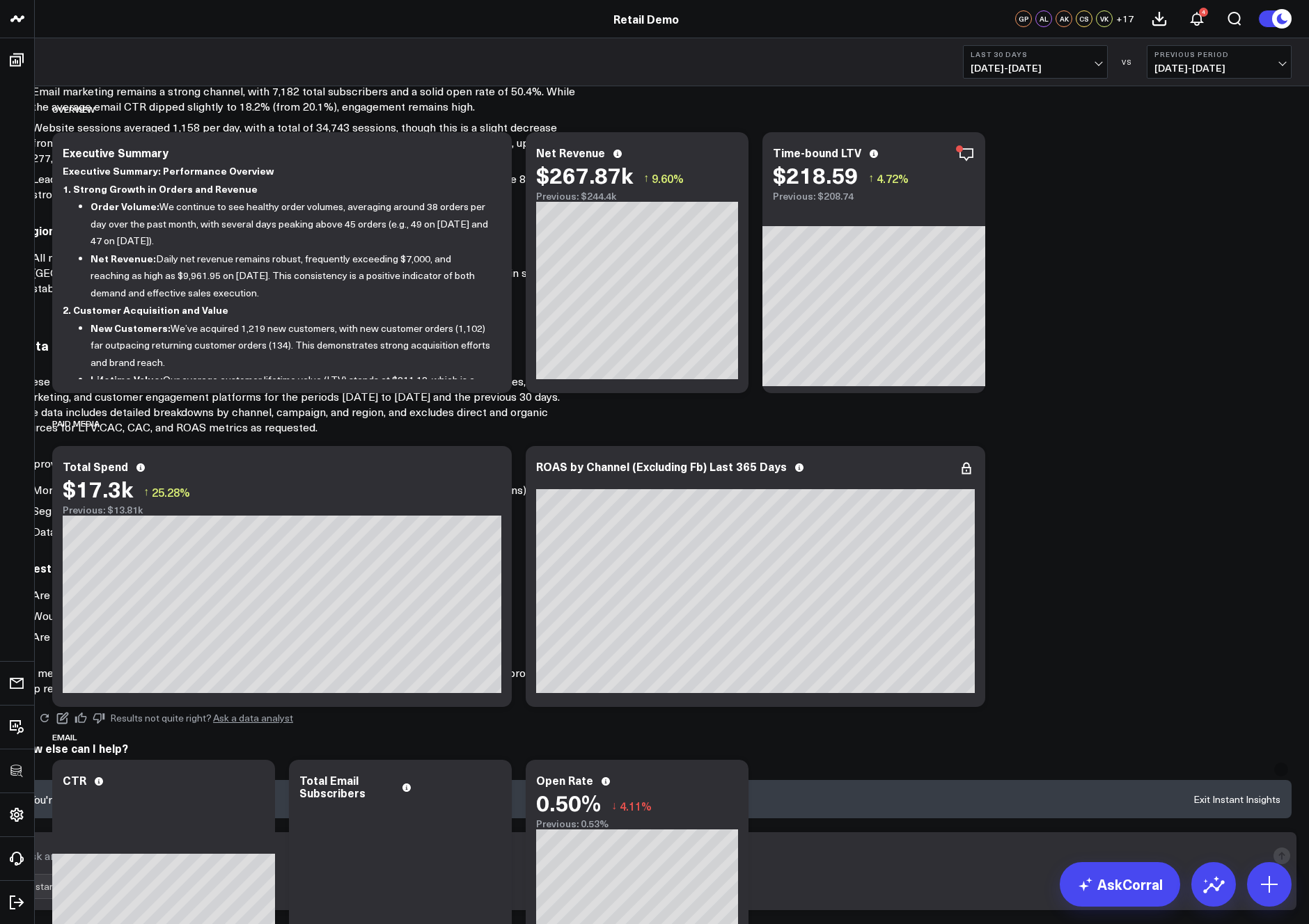
scroll to position [90, 0]
click at [115, 891] on div "Instant Insights" at bounding box center [70, 887] width 87 height 11
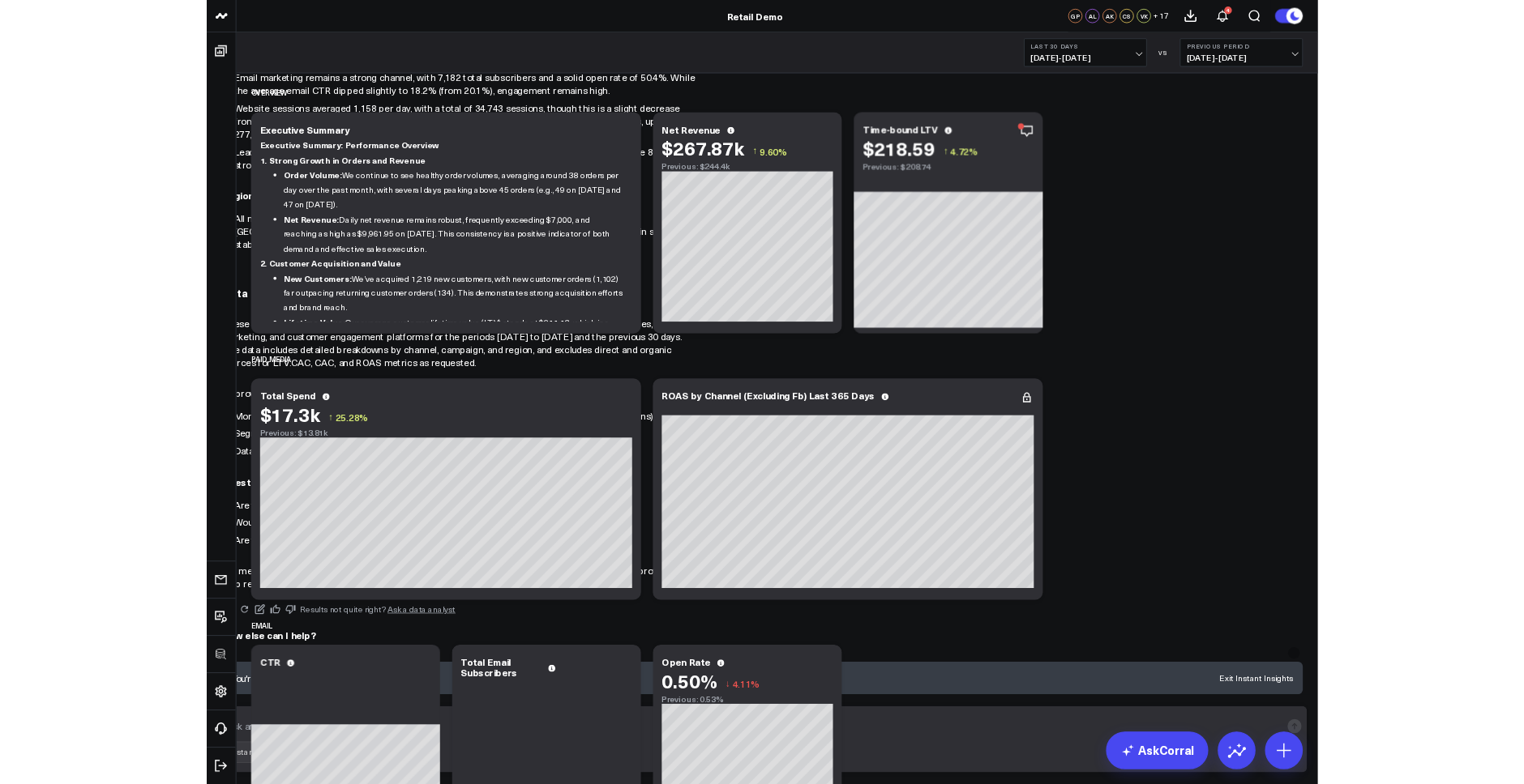
scroll to position [701, 0]
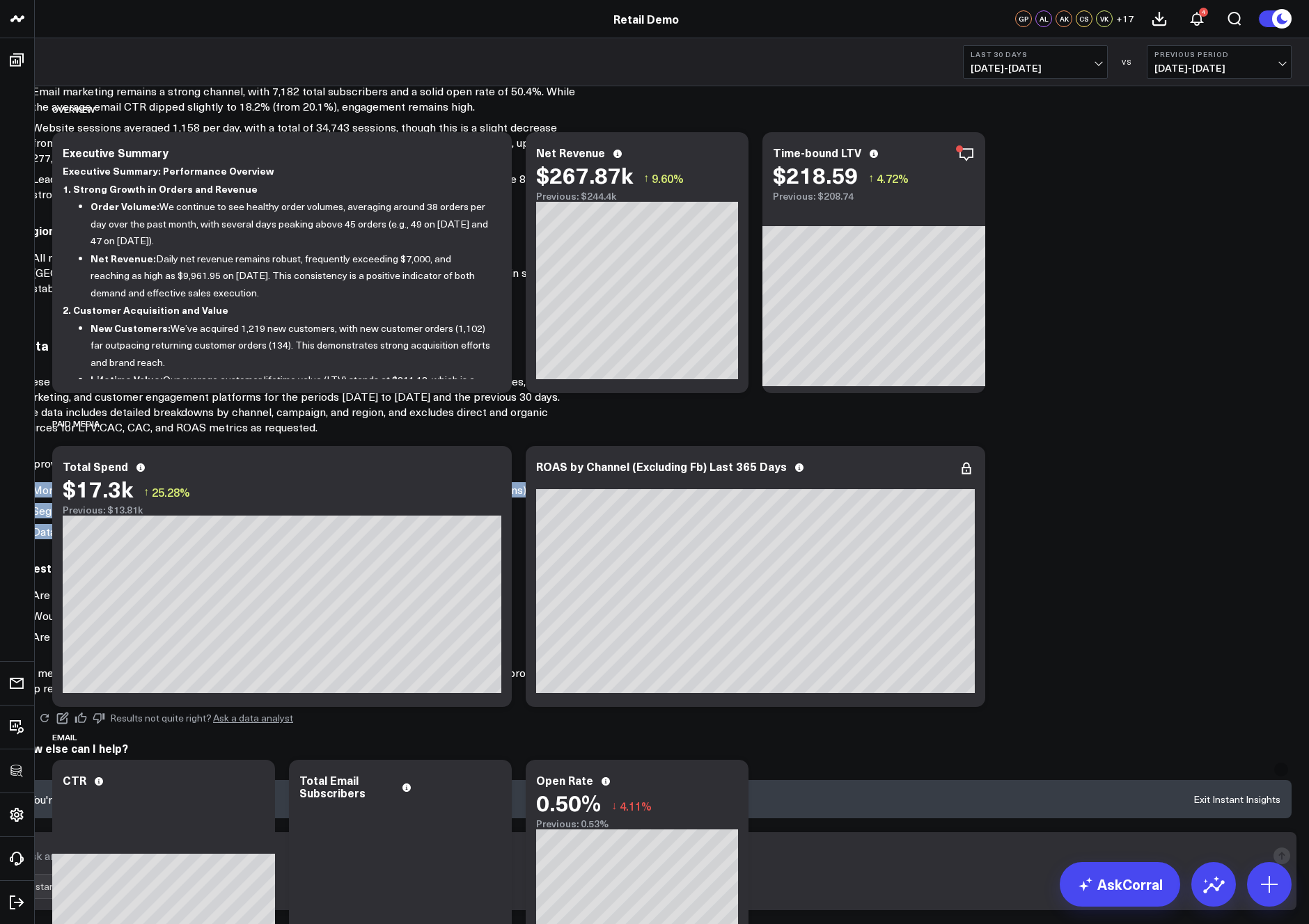
drag, startPoint x: 1017, startPoint y: 631, endPoint x: 888, endPoint y: 624, distance: 129.2
click at [682, 571] on div "Executive Summary: Performance Insights Over the most recent 30-day period, we’…" at bounding box center [655, 82] width 1274 height 1226
click at [575, 576] on p "Questions to Consider:" at bounding box center [296, 568] width 557 height 16
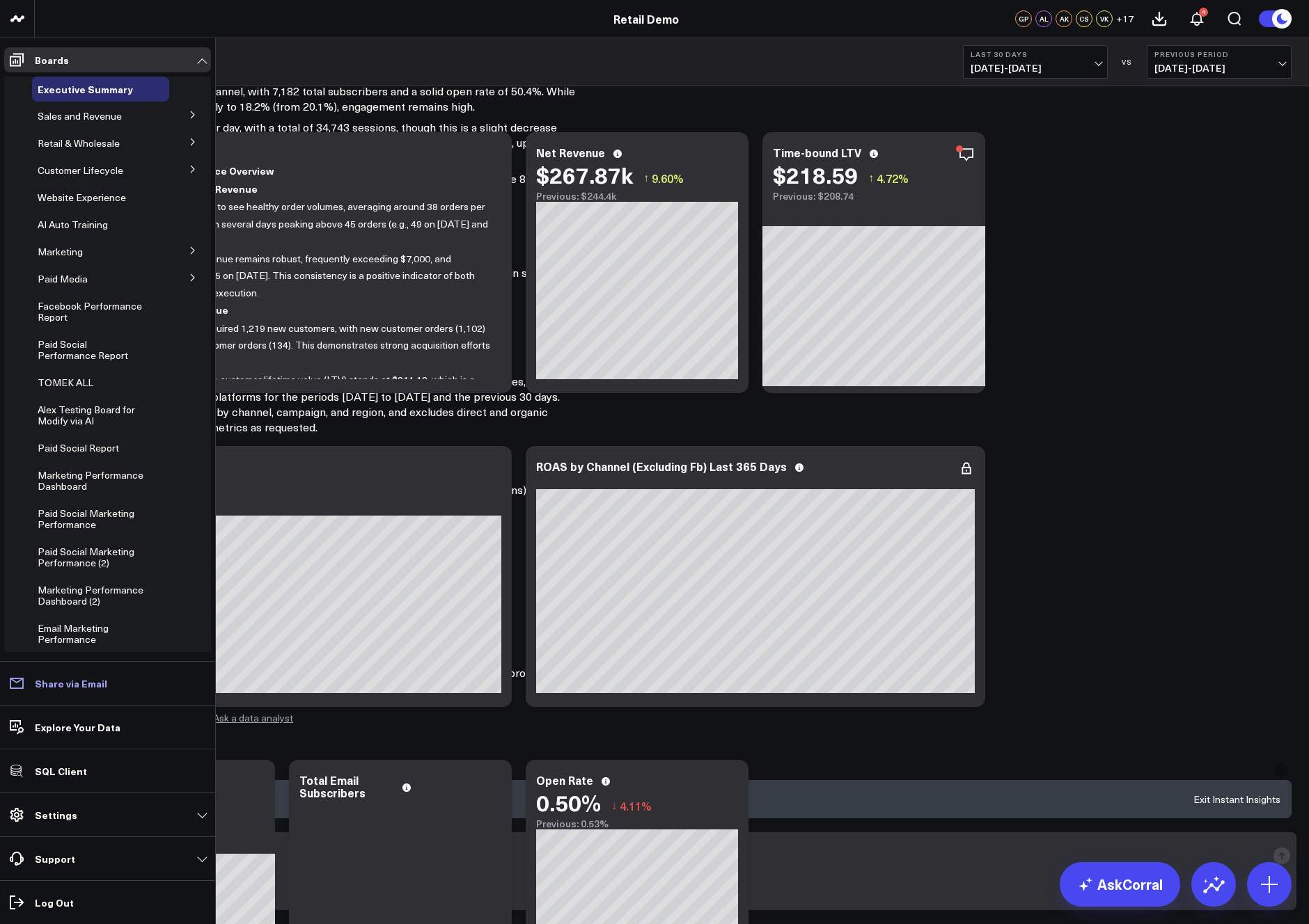
click at [30, 682] on link "Share via Email" at bounding box center [107, 683] width 207 height 25
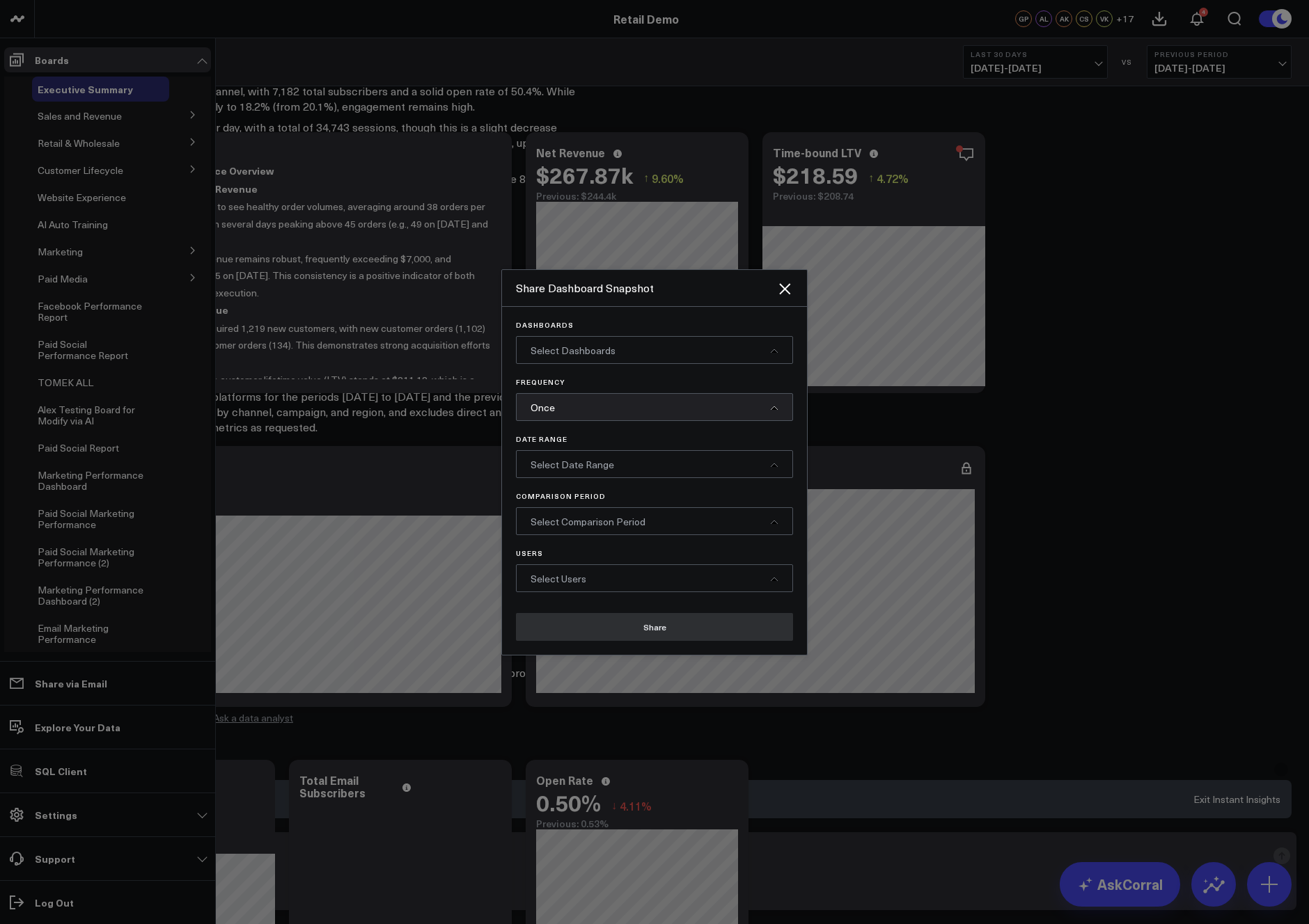
click at [625, 344] on div "Select Dashboards" at bounding box center [654, 350] width 277 height 28
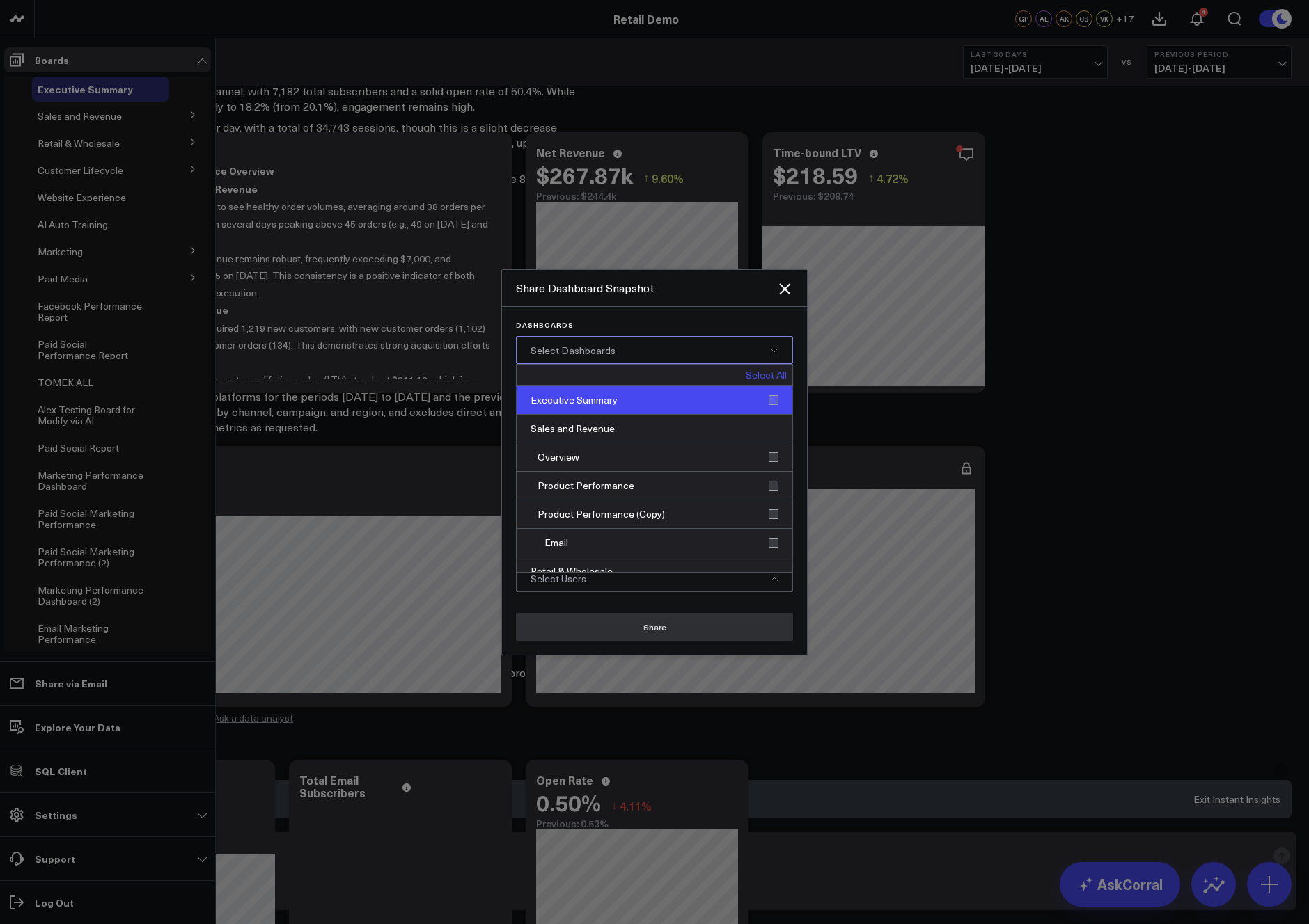
click at [663, 402] on div "Executive Summary" at bounding box center [655, 400] width 276 height 29
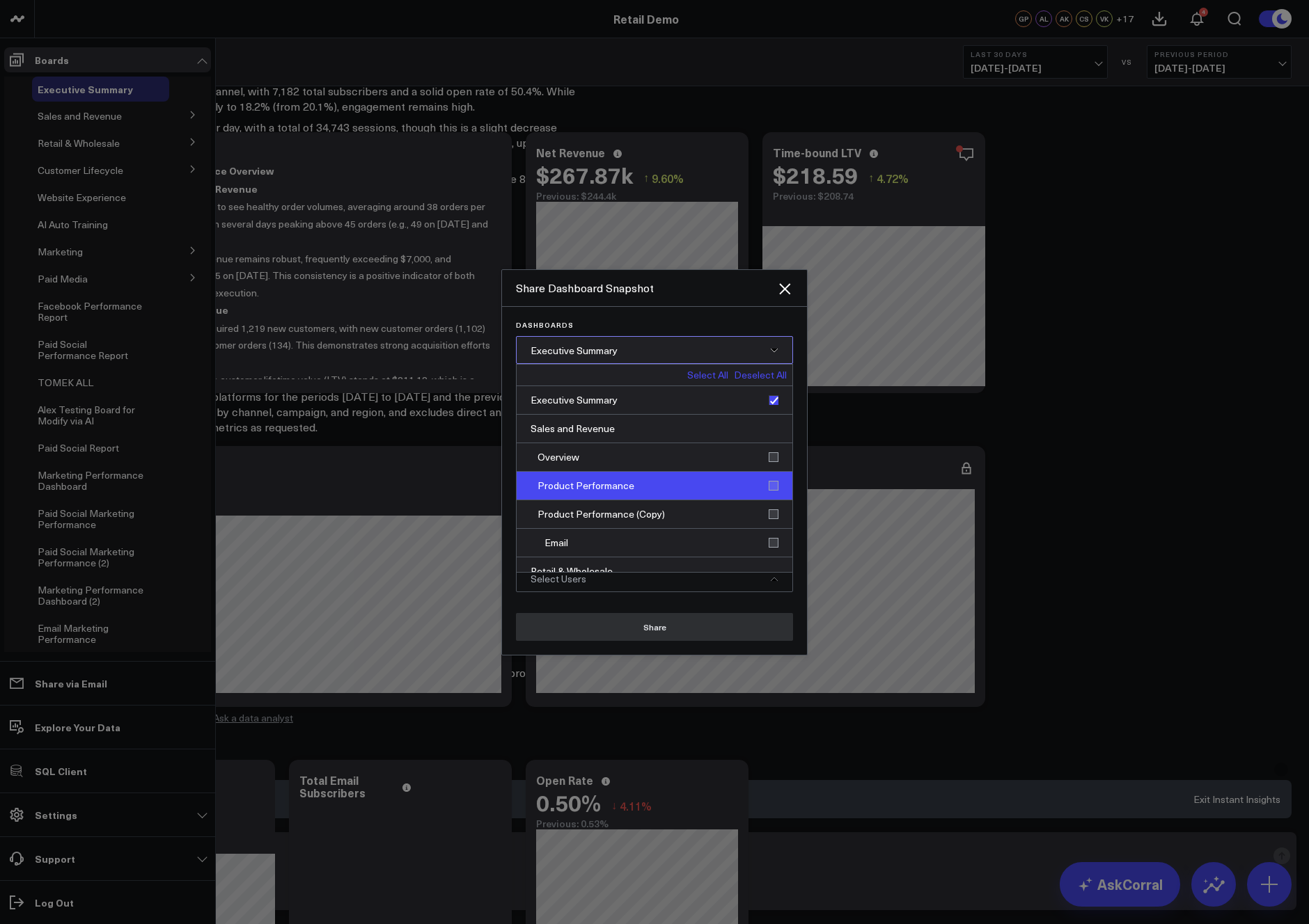
click at [682, 488] on div "Product Performance" at bounding box center [655, 486] width 276 height 29
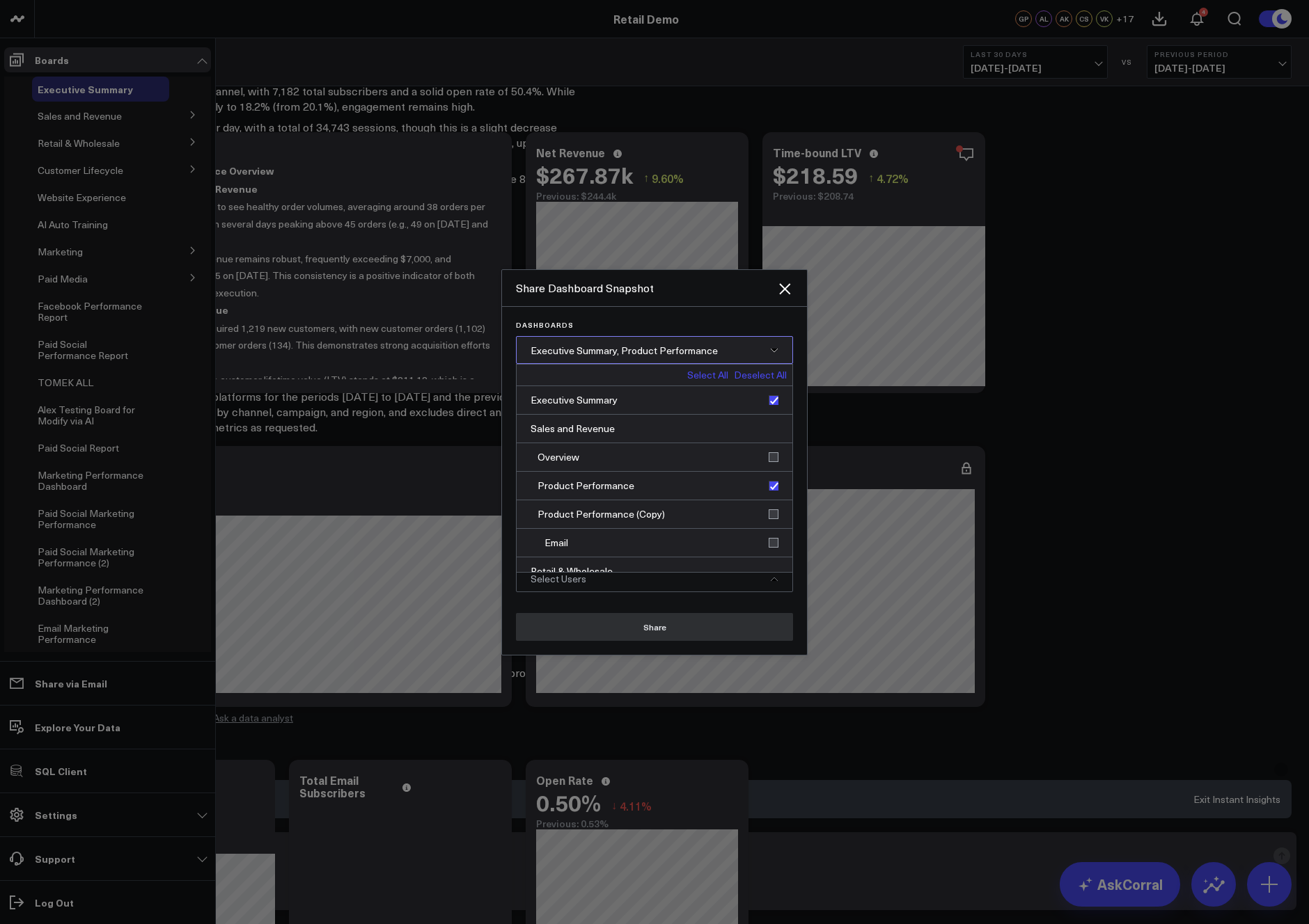
click at [688, 345] on span "Executive Summary, Product Performance" at bounding box center [624, 350] width 187 height 13
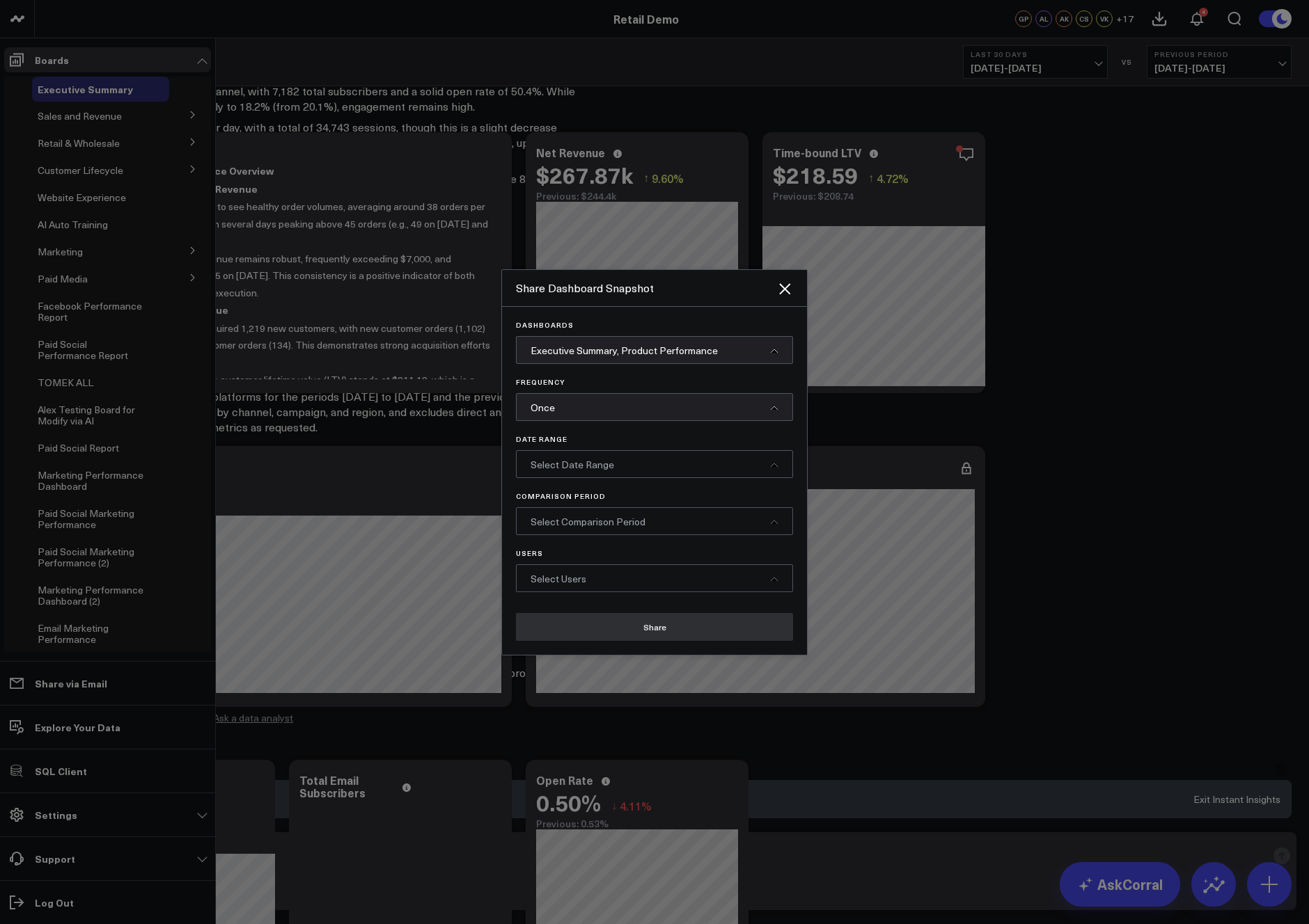
click at [643, 413] on div "Once" at bounding box center [654, 407] width 277 height 28
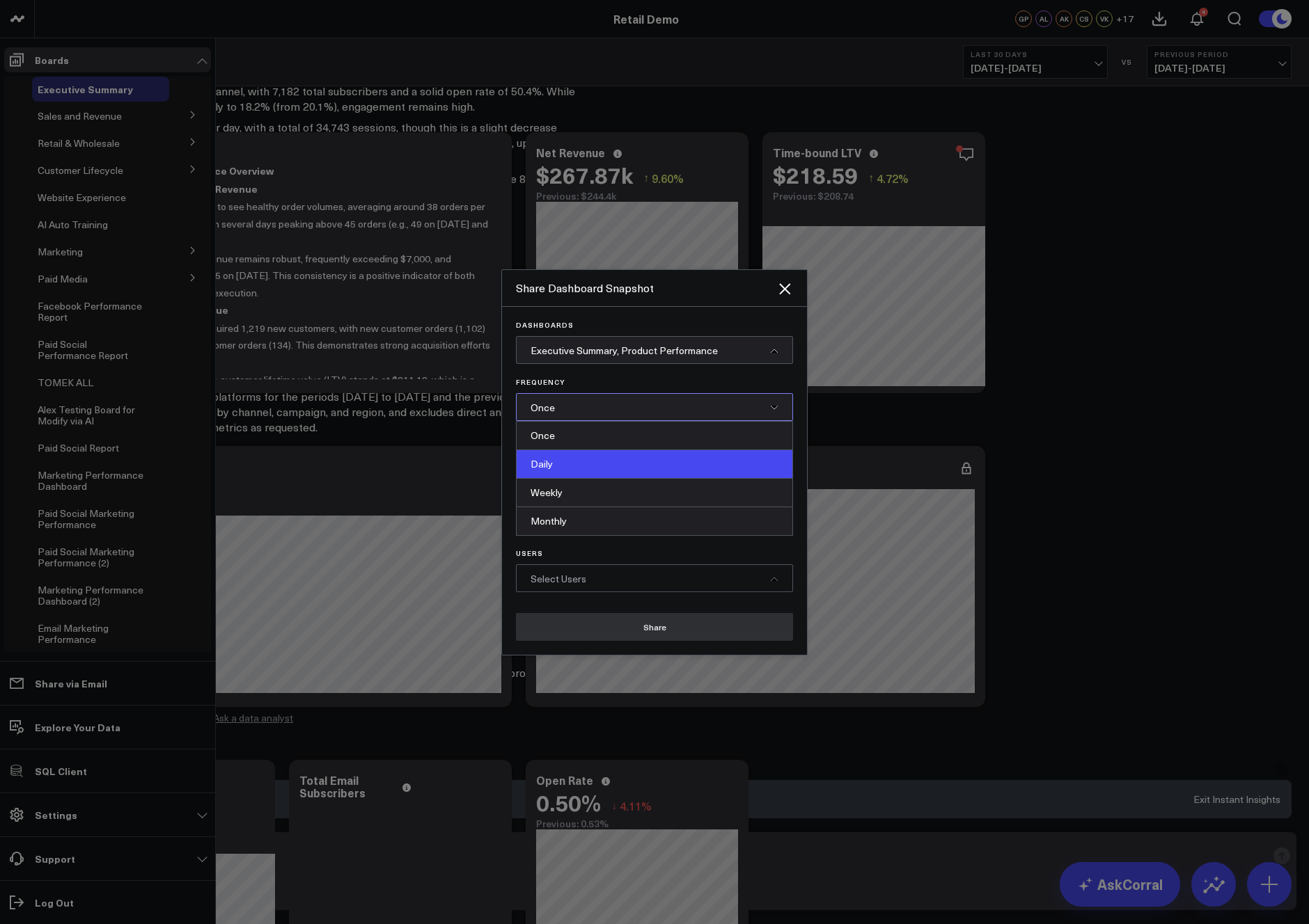
click at [601, 467] on div "Daily" at bounding box center [655, 464] width 276 height 29
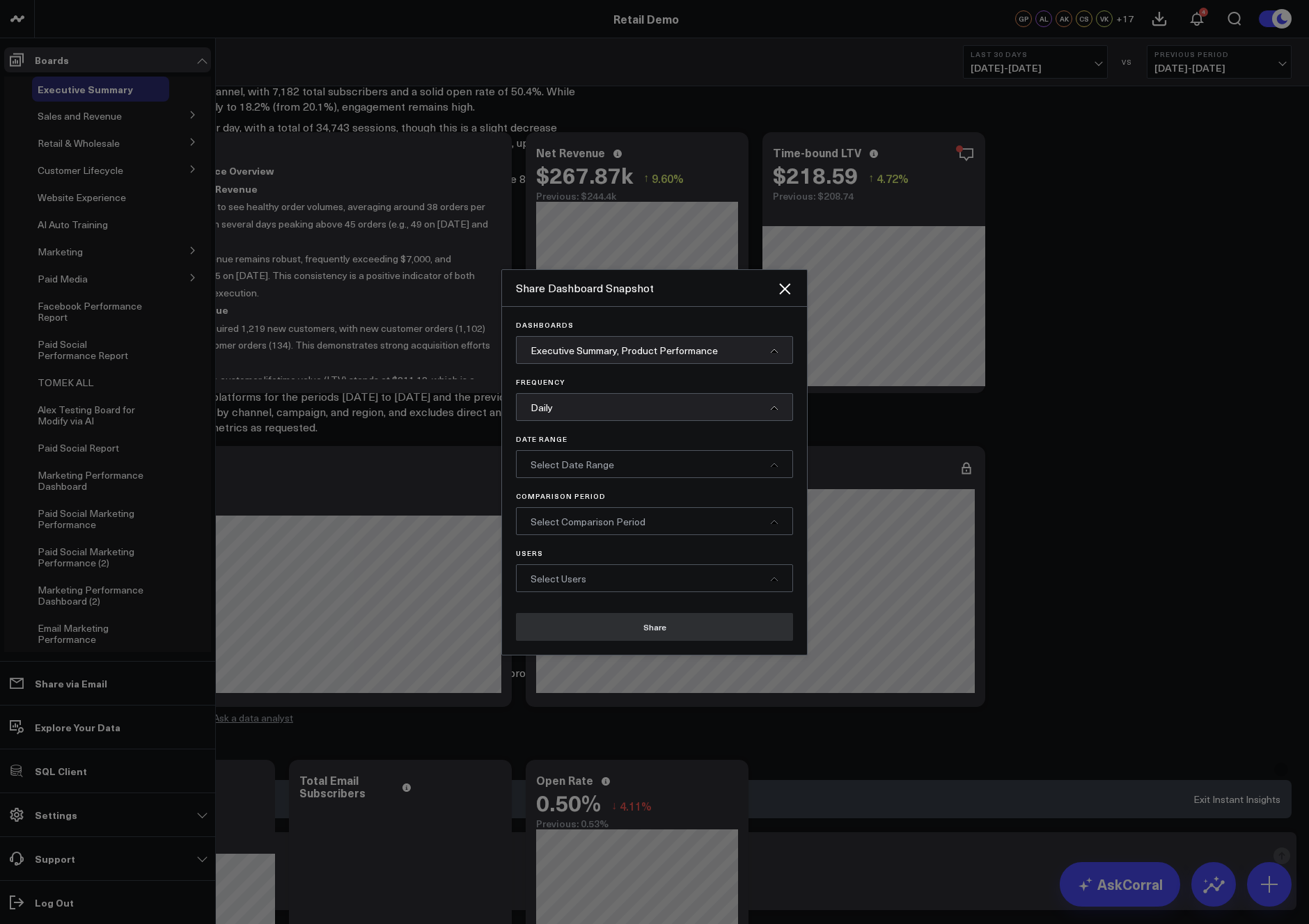
click at [630, 469] on div "Select Date Range" at bounding box center [654, 464] width 277 height 28
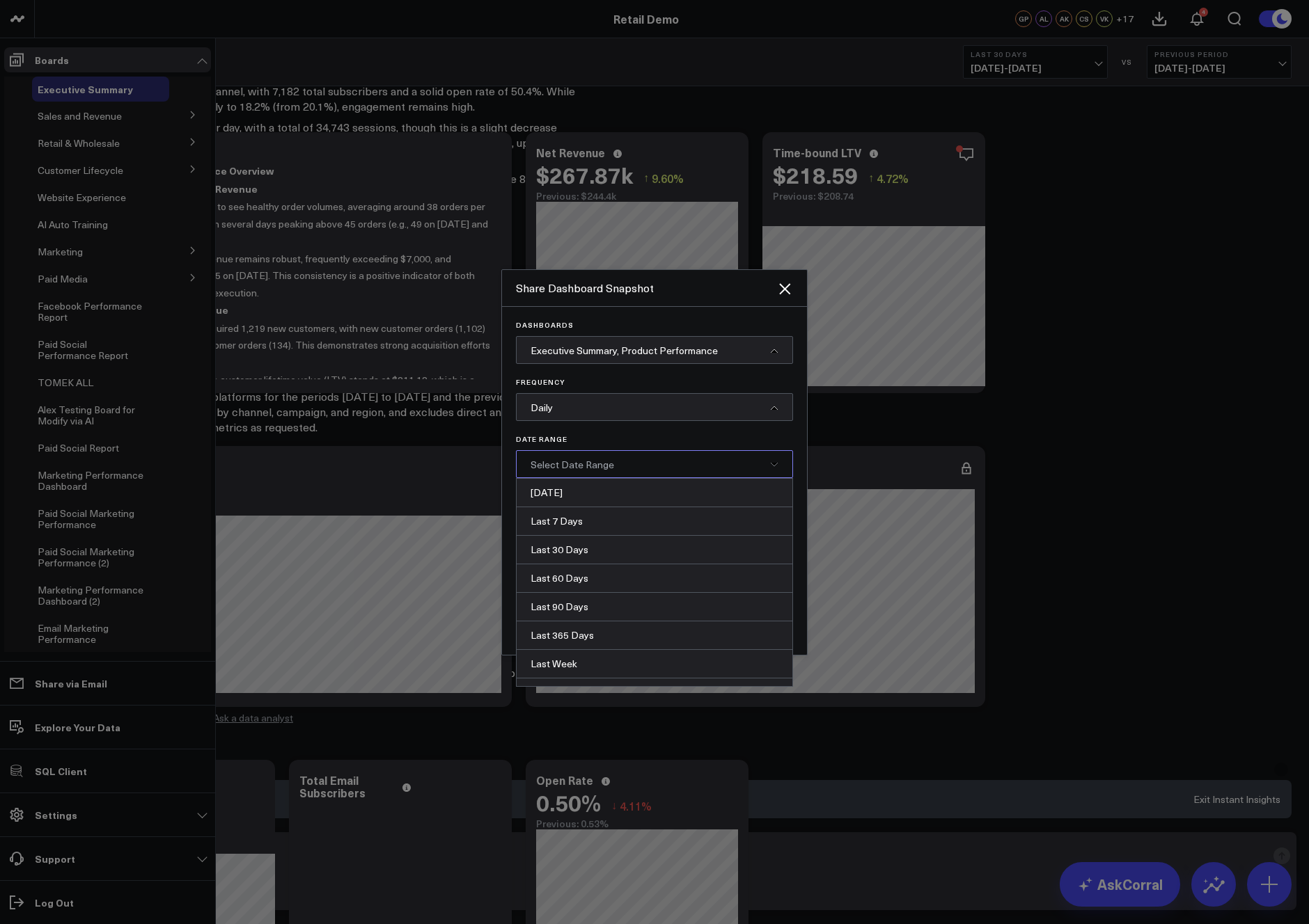
click at [572, 522] on div "Last 7 Days" at bounding box center [655, 522] width 276 height 29
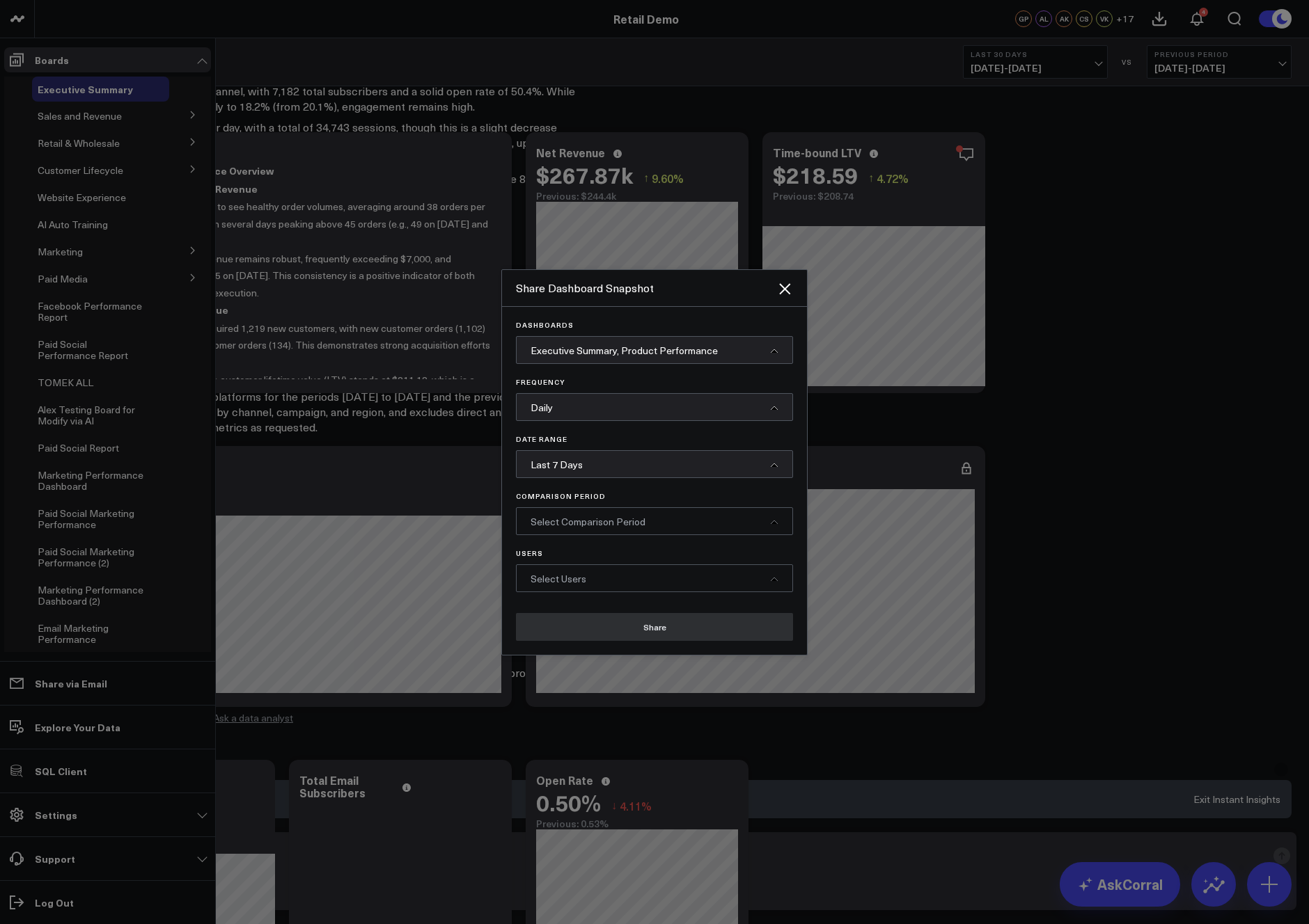
click at [590, 529] on div "Select Comparison Period" at bounding box center [654, 522] width 277 height 28
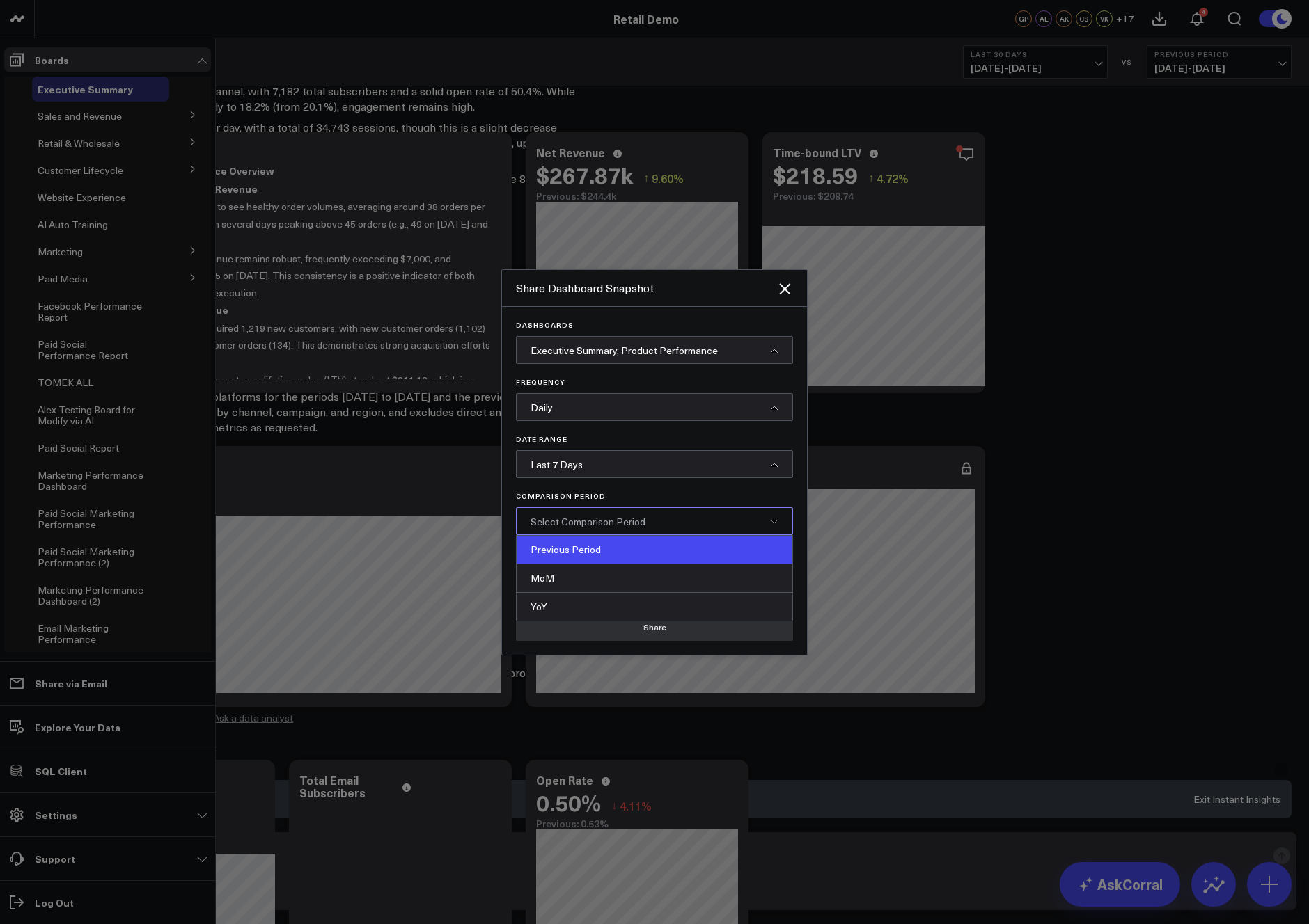
click at [593, 550] on div "Previous Period" at bounding box center [655, 550] width 276 height 29
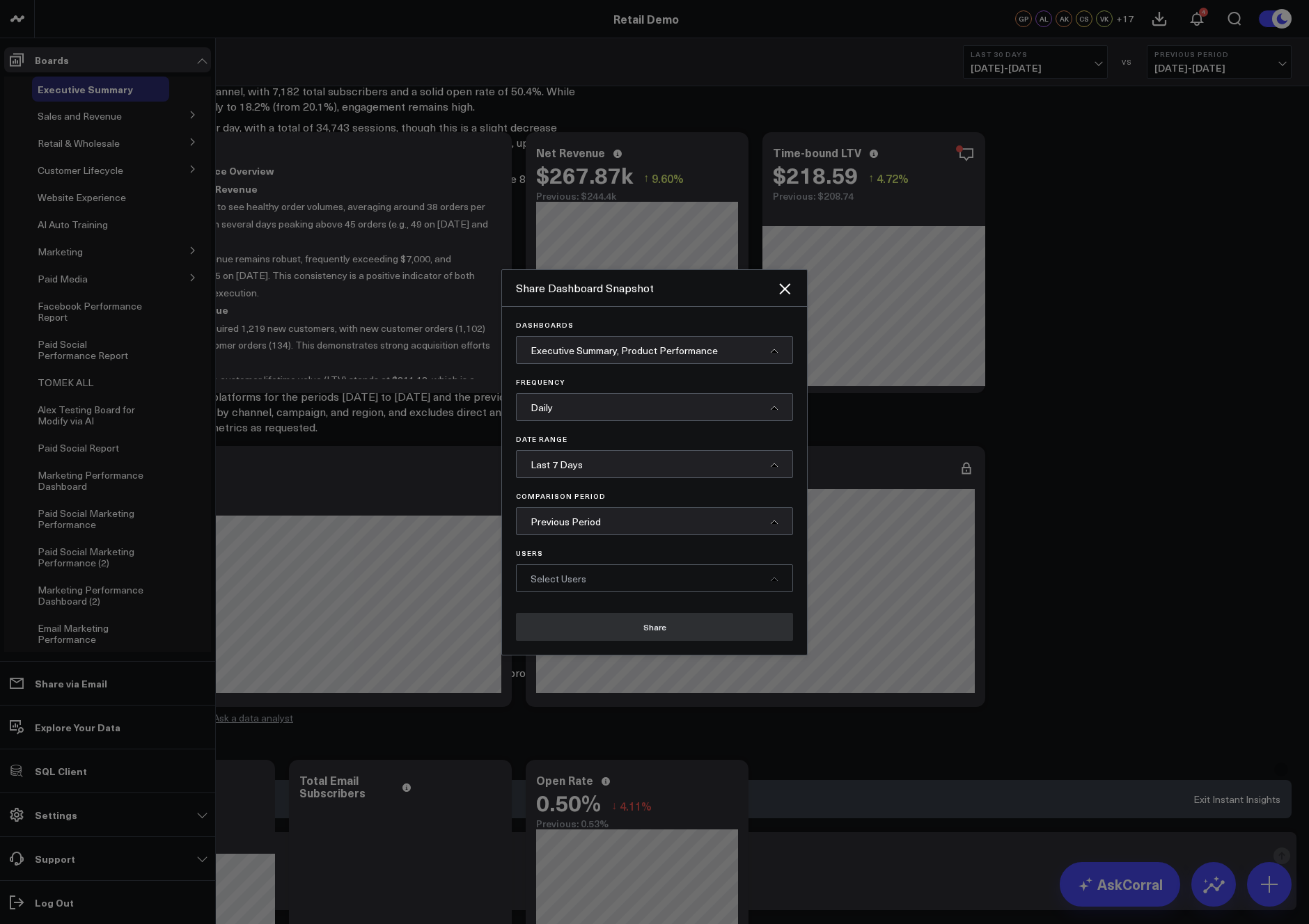
click at [607, 584] on div "Select Users" at bounding box center [654, 579] width 277 height 28
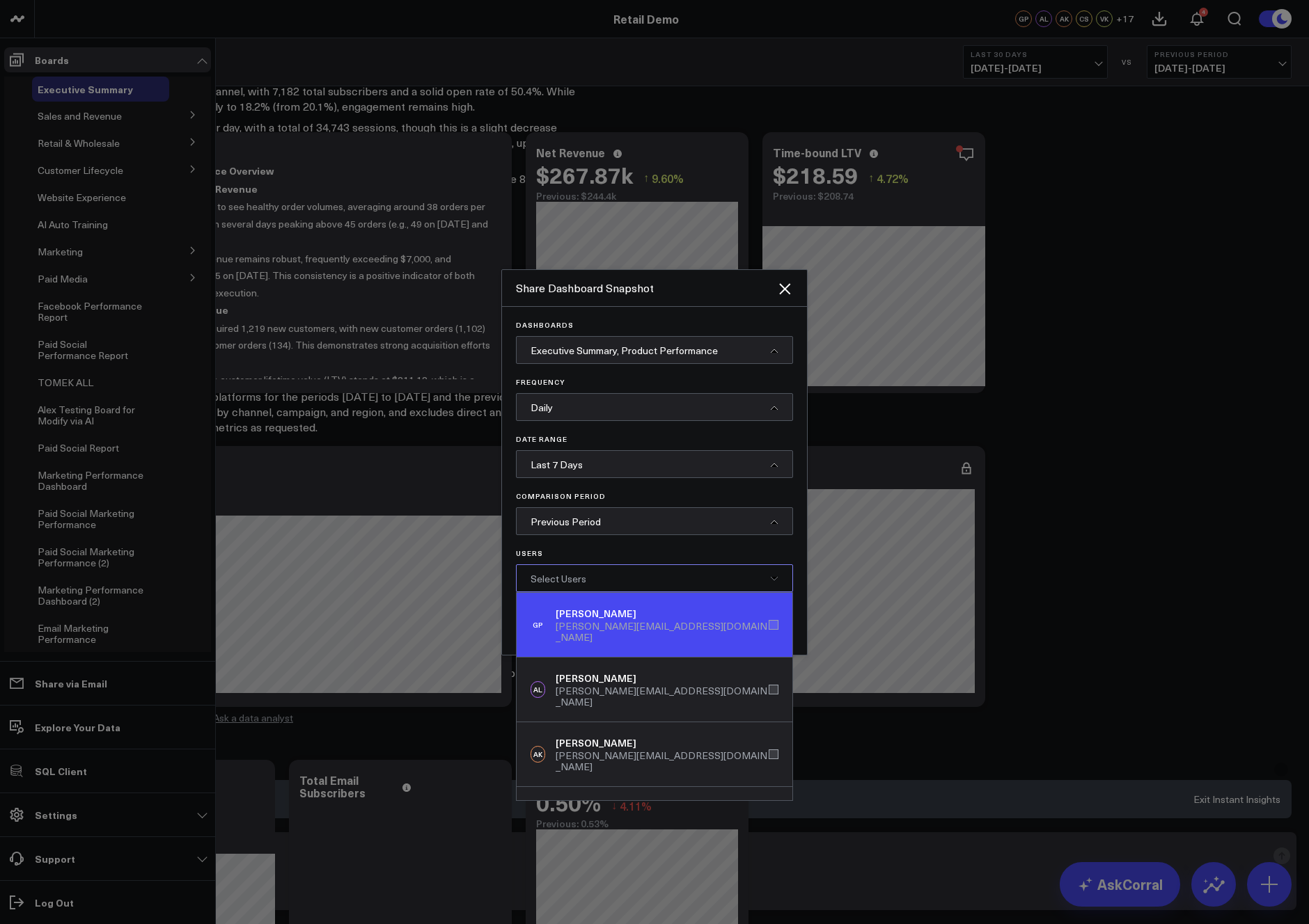
click at [650, 624] on div "[PERSON_NAME][EMAIL_ADDRESS][DOMAIN_NAME]" at bounding box center [661, 632] width 213 height 22
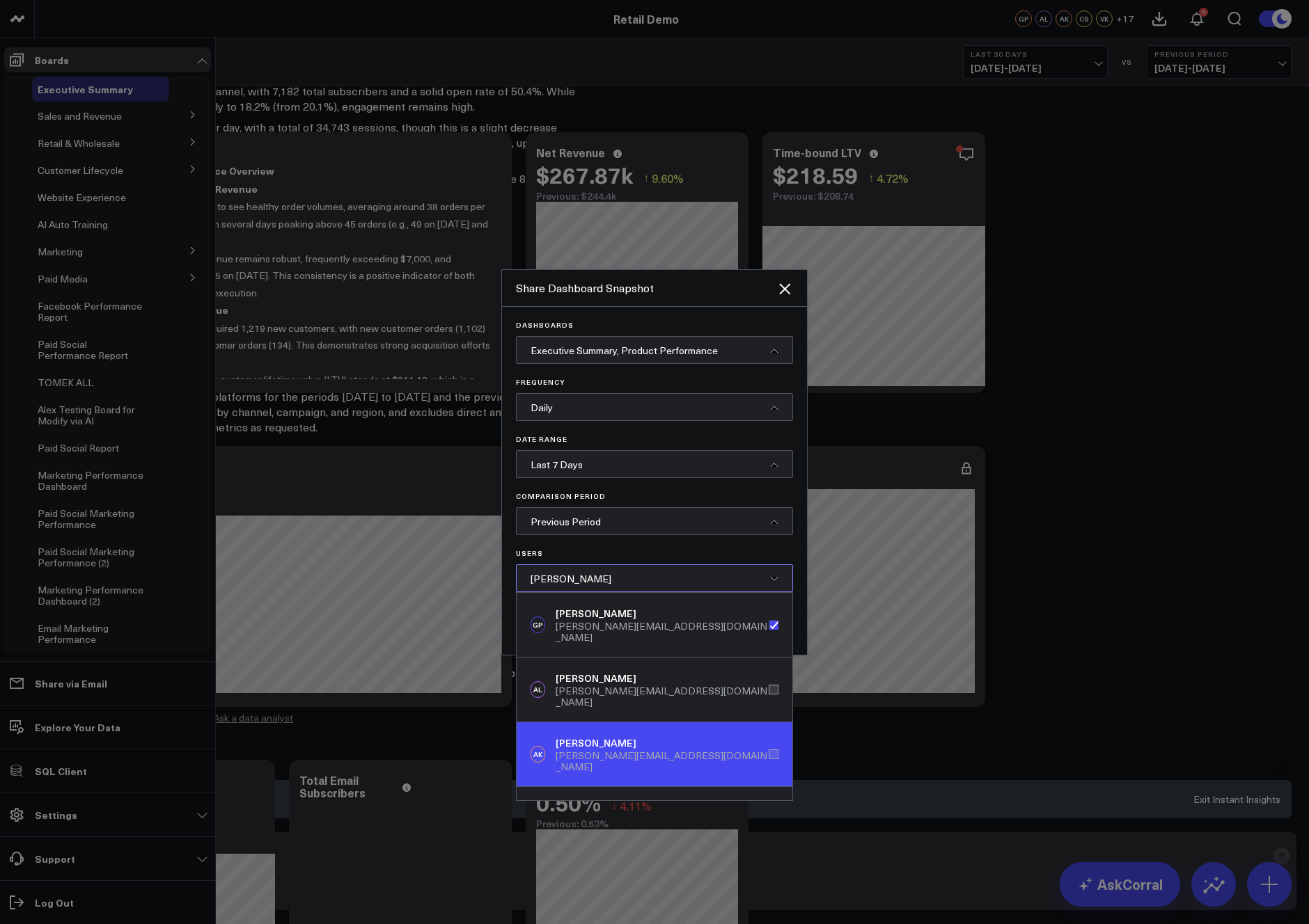
drag, startPoint x: 639, startPoint y: 718, endPoint x: 636, endPoint y: 702, distance: 16.3
click at [639, 736] on div "[PERSON_NAME]" at bounding box center [661, 743] width 213 height 14
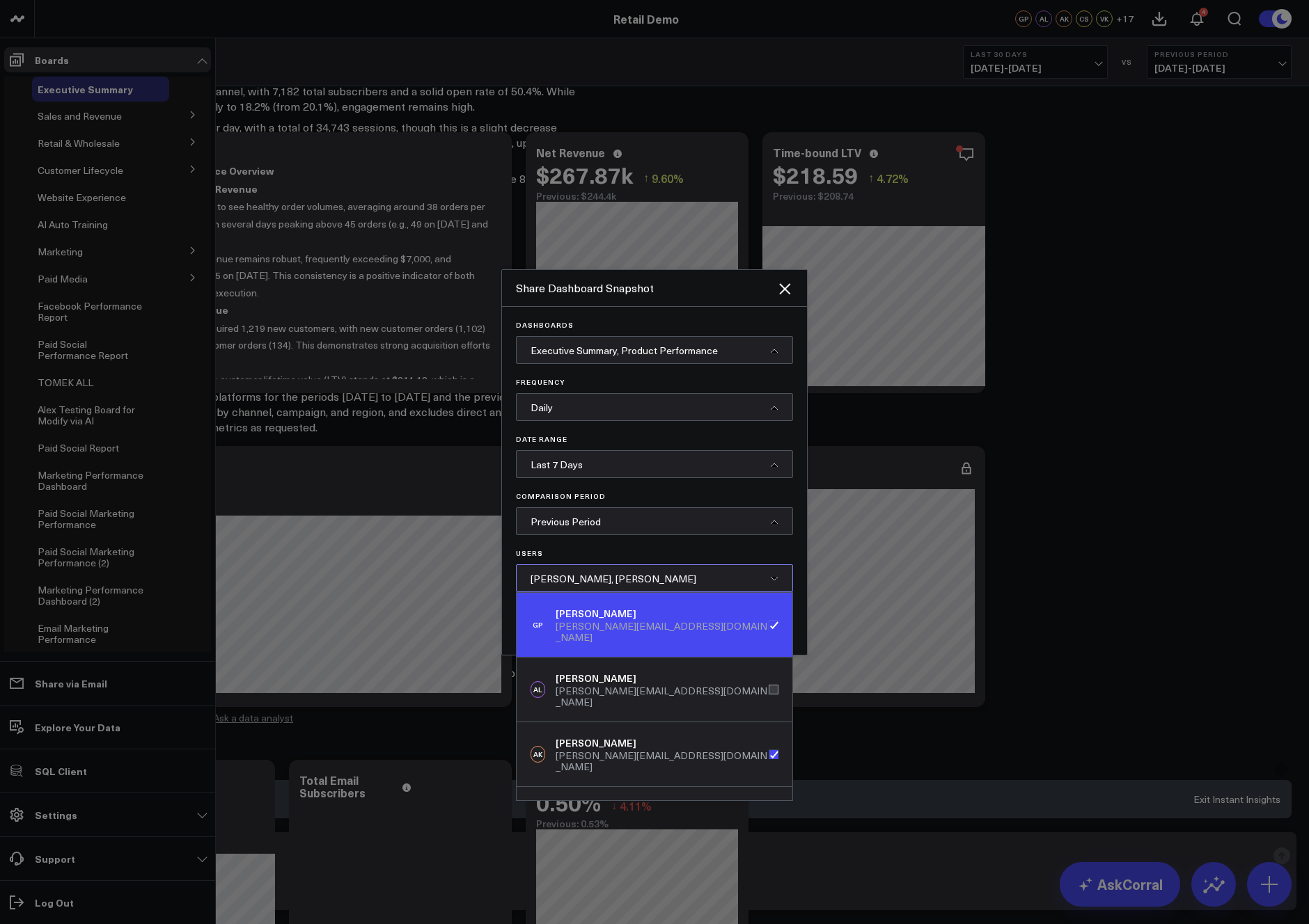
drag, startPoint x: 609, startPoint y: 664, endPoint x: 611, endPoint y: 597, distance: 67.0
click at [609, 672] on div "[PERSON_NAME]" at bounding box center [661, 678] width 213 height 14
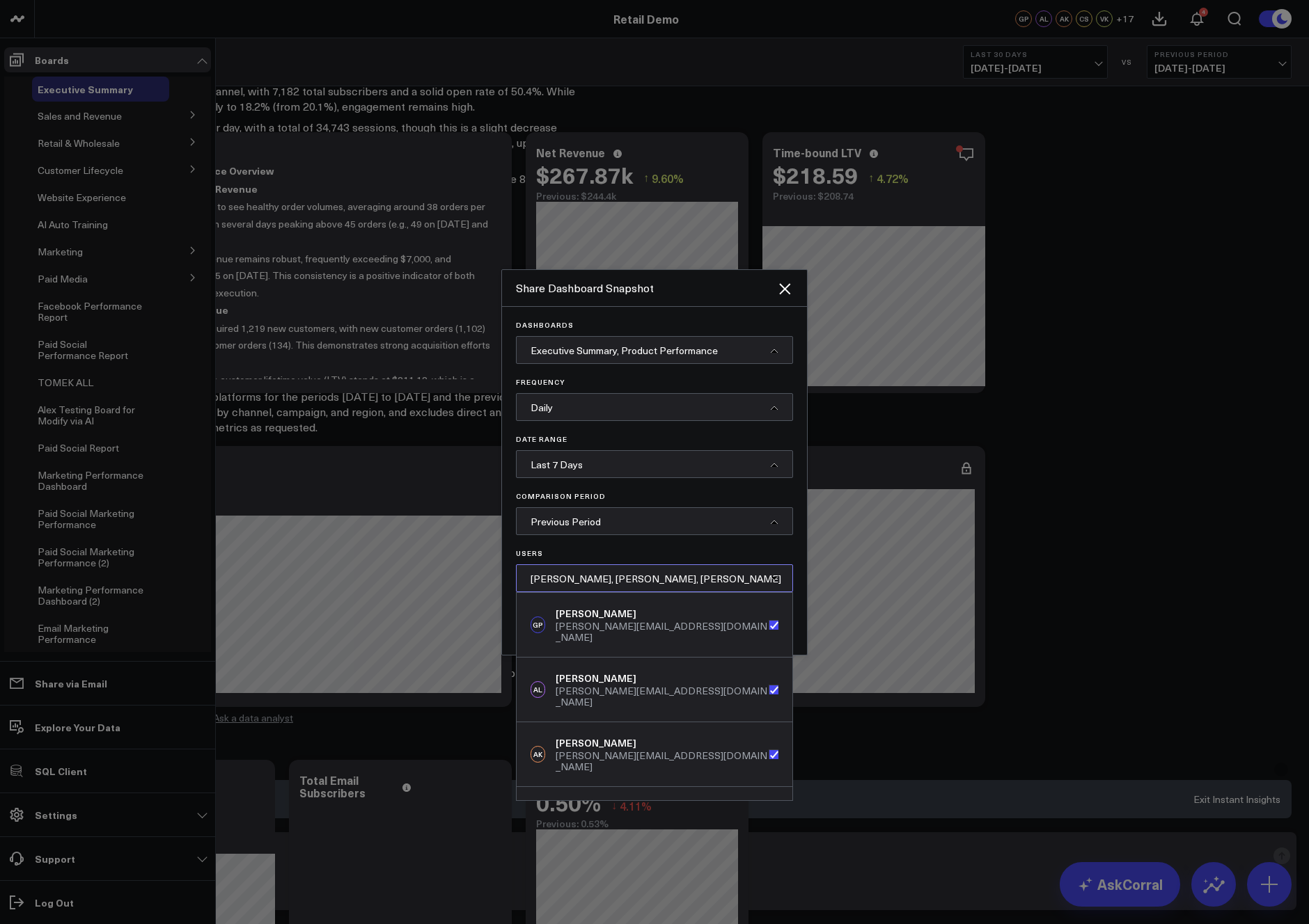
click at [613, 581] on span "[PERSON_NAME], [PERSON_NAME], [PERSON_NAME][...]" at bounding box center [656, 593] width 251 height 41
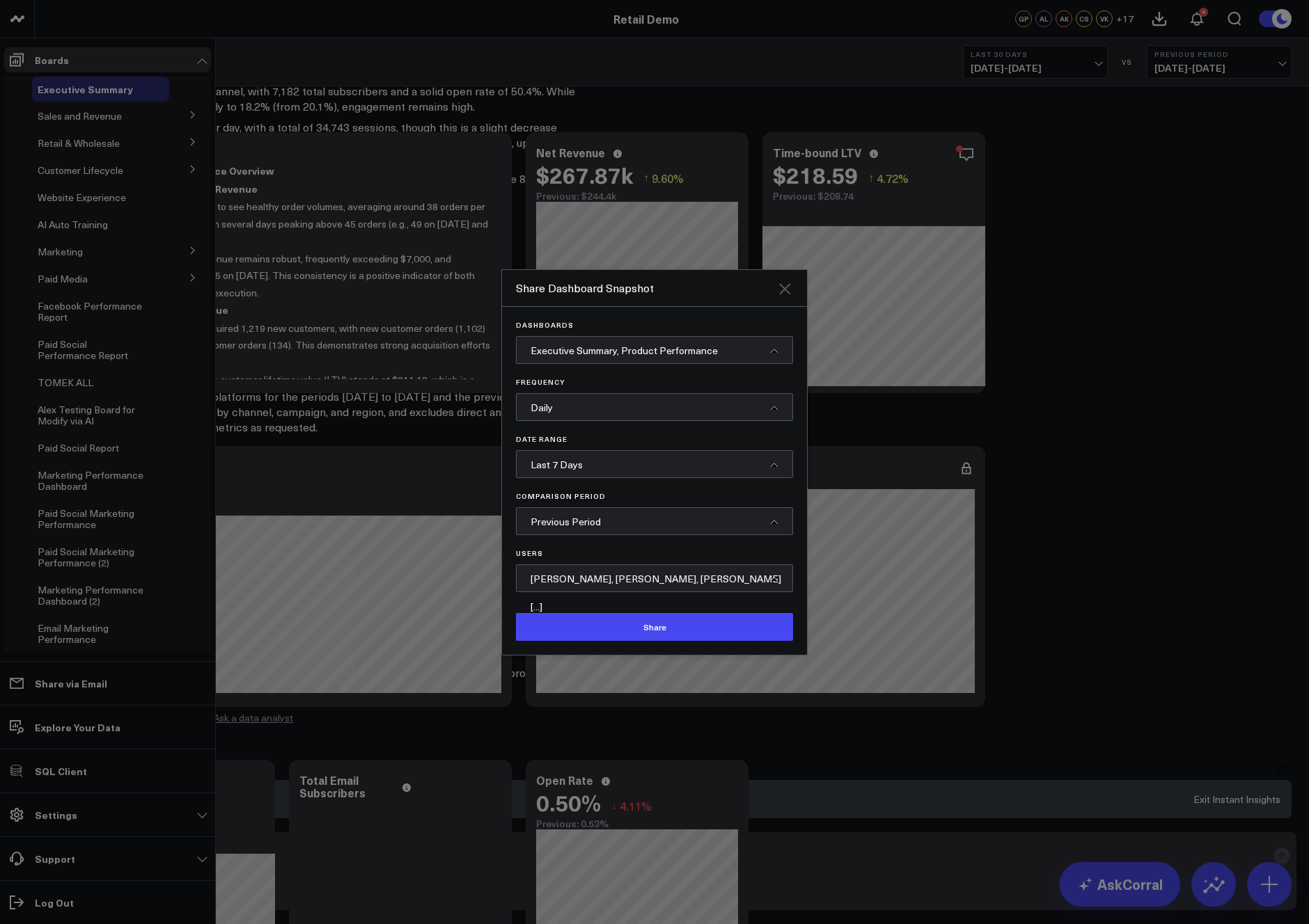
click at [781, 286] on icon "Close" at bounding box center [785, 289] width 11 height 11
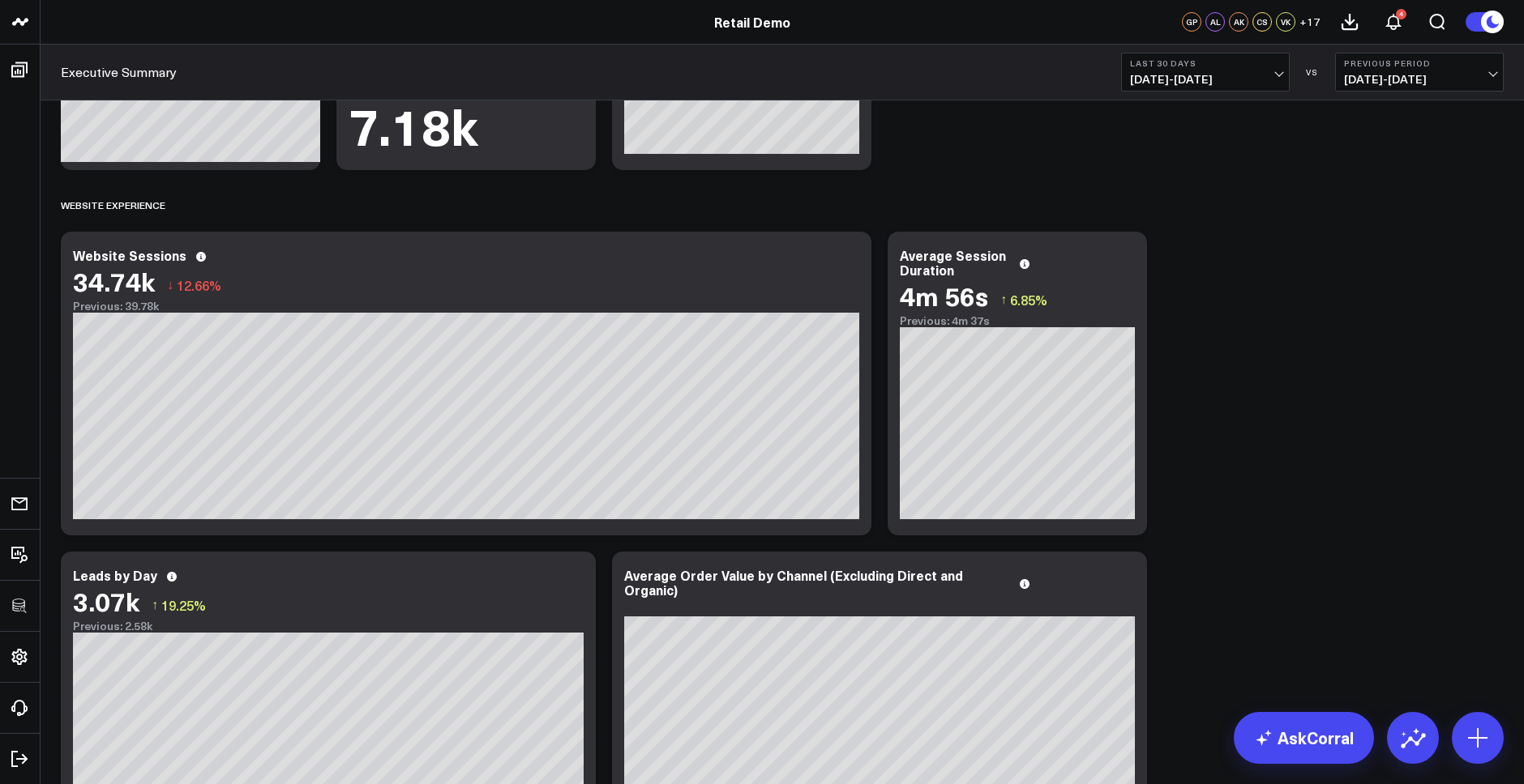
scroll to position [1021, 0]
